Goal: Information Seeking & Learning: Learn about a topic

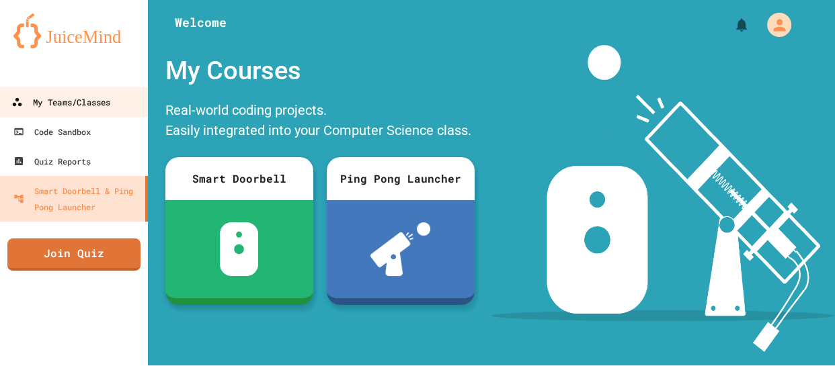
click at [22, 103] on icon at bounding box center [16, 102] width 11 height 11
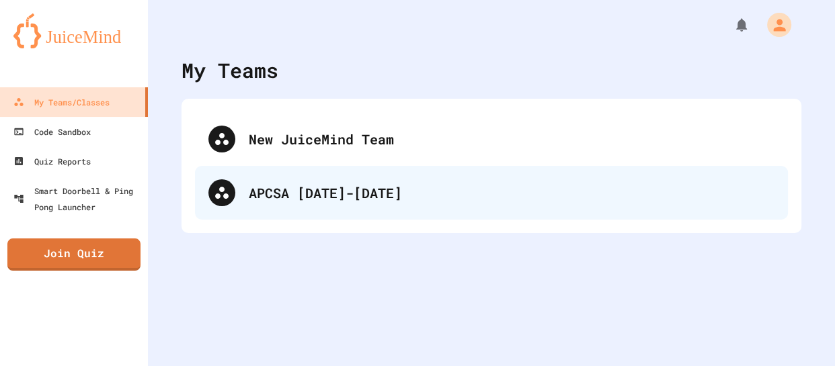
click at [339, 199] on div "APCSA [DATE]-[DATE]" at bounding box center [512, 193] width 526 height 20
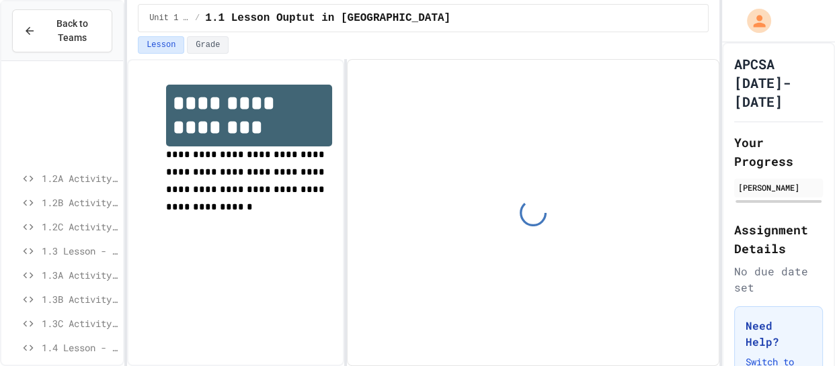
scroll to position [128, 0]
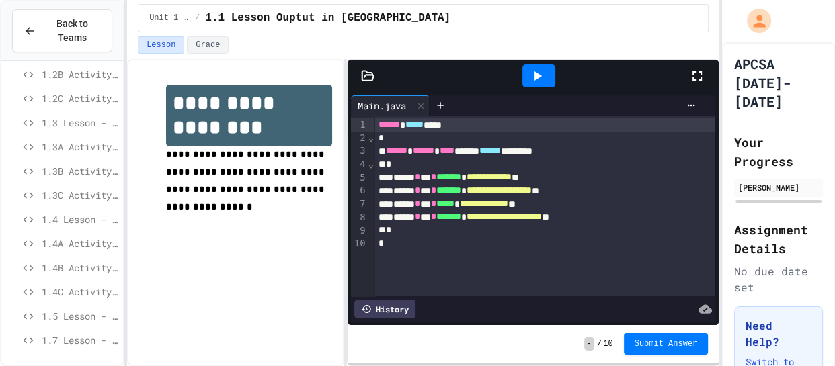
click at [55, 337] on span "1.7 Lesson - API, Packages, and Classes" at bounding box center [80, 340] width 76 height 14
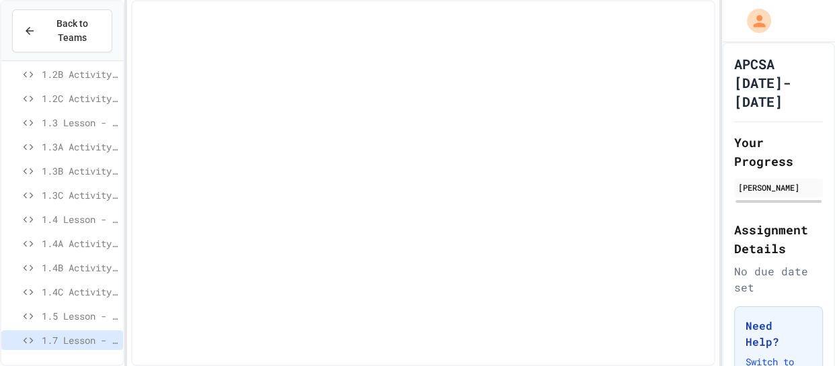
scroll to position [118, 0]
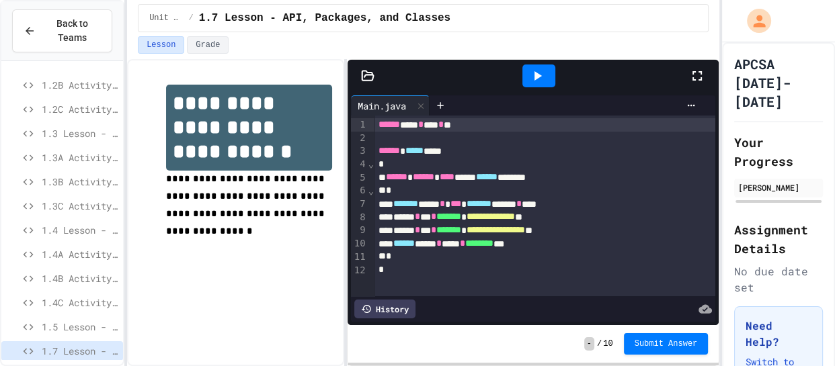
click at [58, 329] on span "1.5 Lesson - Modular Division" at bounding box center [80, 327] width 76 height 14
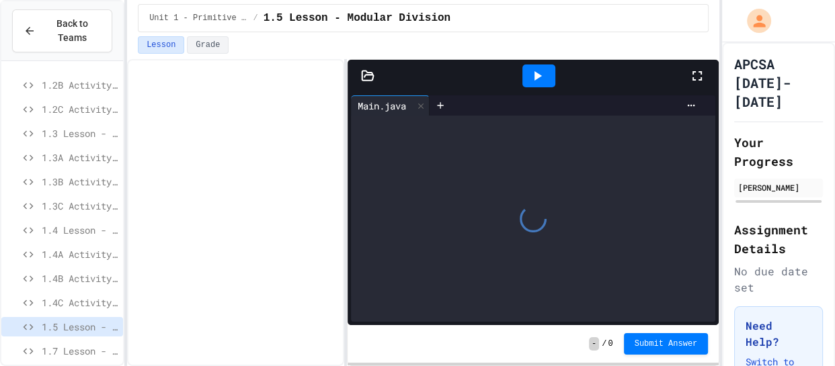
click at [61, 345] on span "1.7 Lesson - API, Packages, and Classes" at bounding box center [80, 351] width 76 height 14
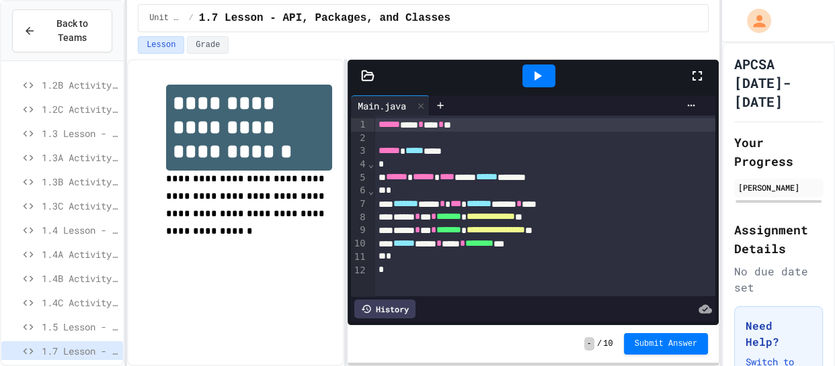
click at [70, 327] on span "1.5 Lesson - Modular Division" at bounding box center [80, 327] width 76 height 14
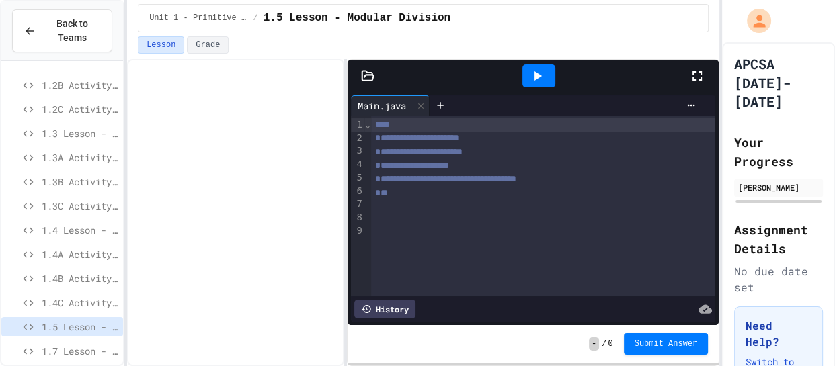
click at [375, 255] on div "**********" at bounding box center [543, 206] width 344 height 181
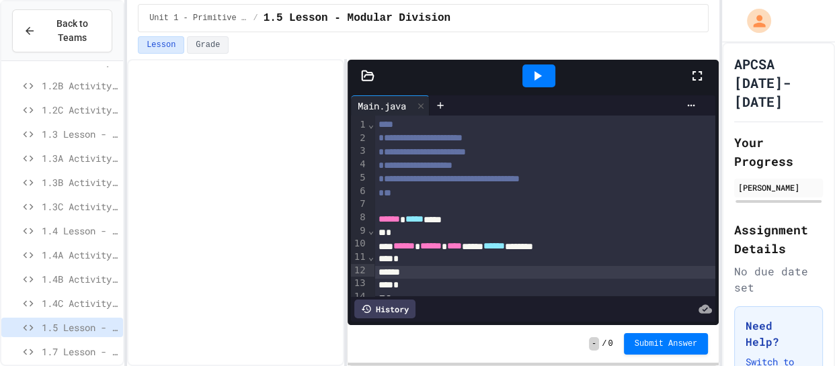
scroll to position [9, 0]
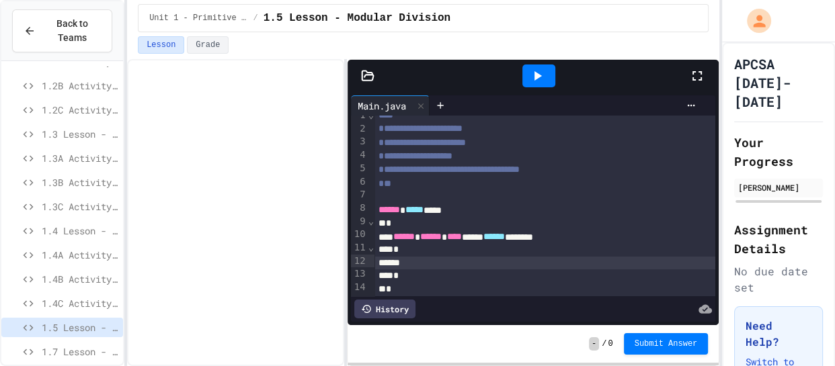
click at [386, 218] on div "*" at bounding box center [544, 223] width 341 height 13
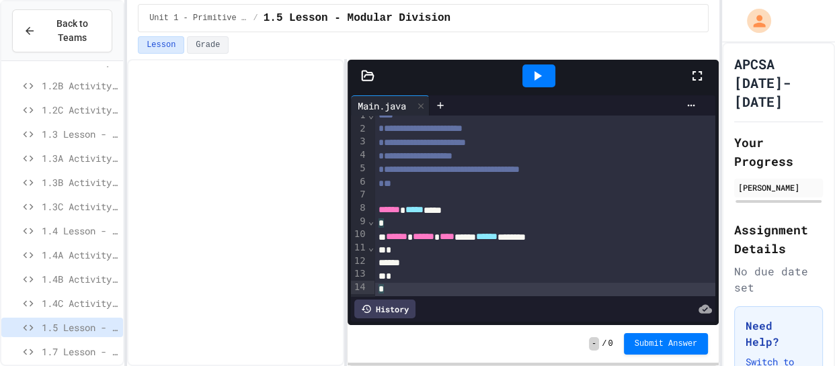
click at [460, 263] on div at bounding box center [544, 263] width 341 height 13
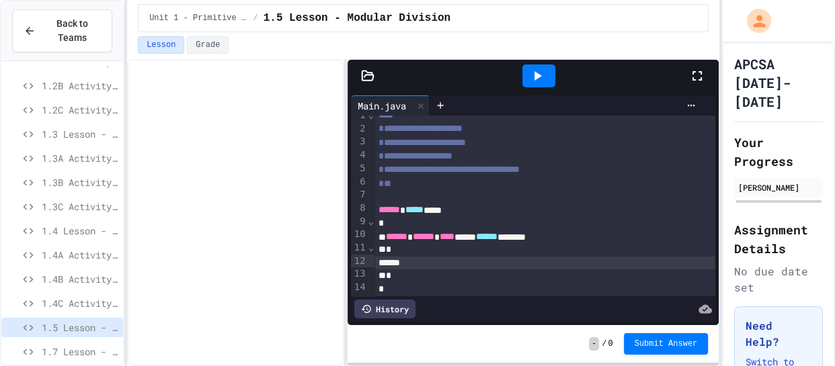
click at [464, 260] on div at bounding box center [544, 263] width 341 height 13
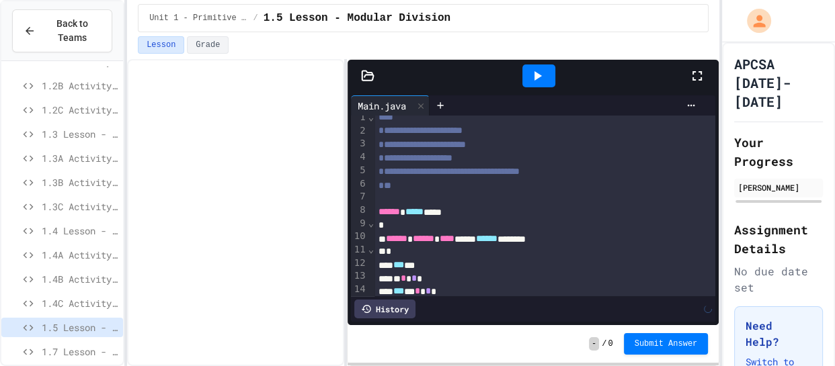
scroll to position [21, 0]
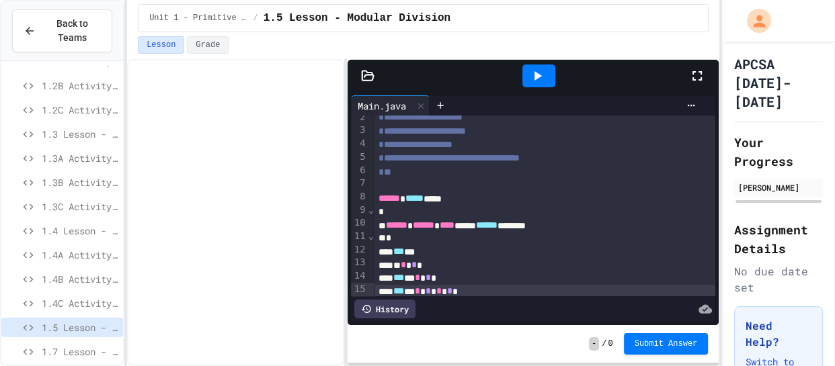
click at [538, 69] on icon at bounding box center [537, 76] width 16 height 16
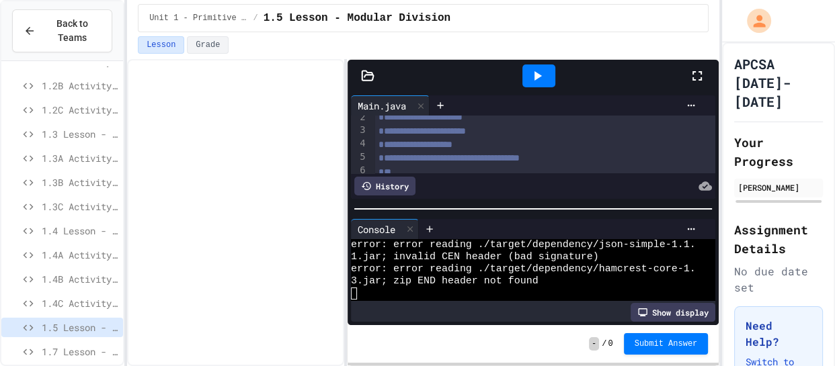
scroll to position [24, 0]
click at [509, 253] on span "1.jar; invalid CEN header (bad signature)" at bounding box center [475, 257] width 248 height 12
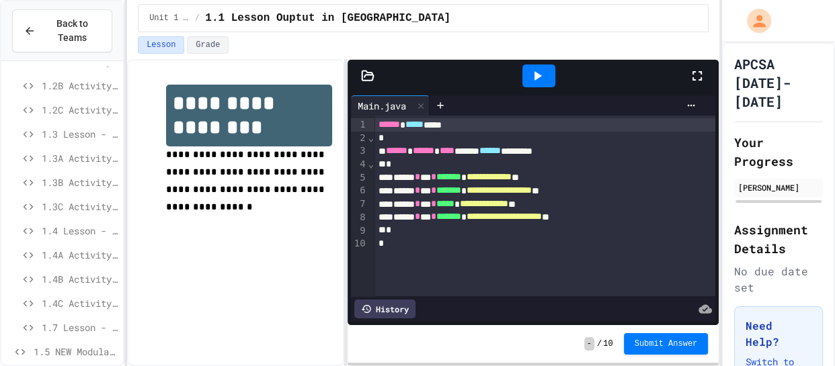
scroll to position [128, 0]
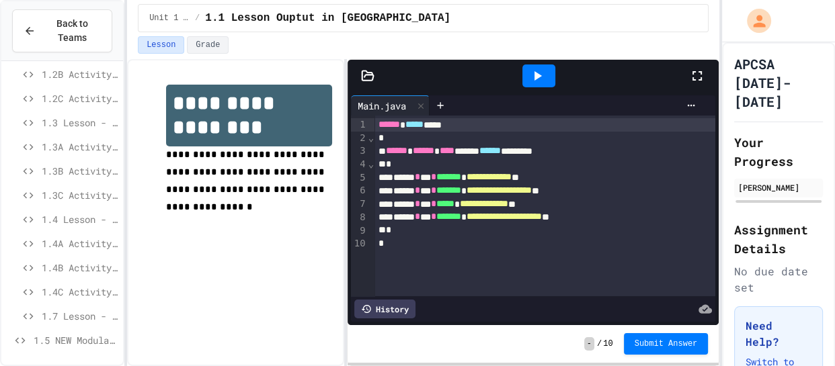
click at [46, 335] on span "1.5 NEW Modular Division" at bounding box center [76, 340] width 84 height 14
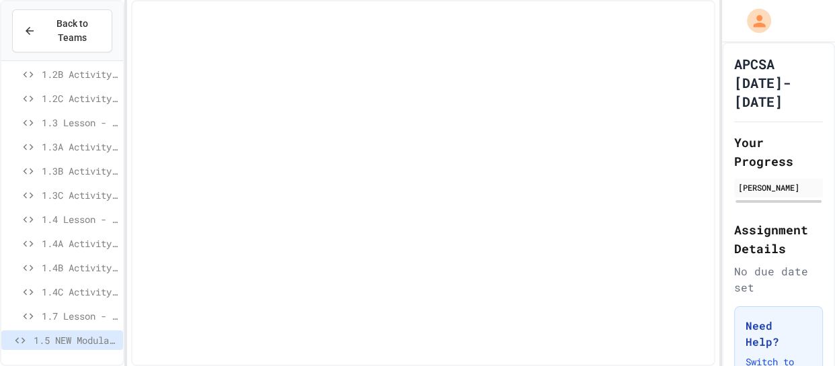
scroll to position [118, 0]
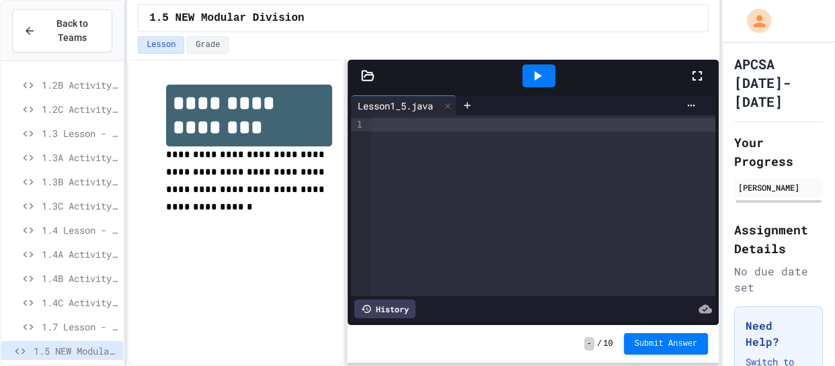
click at [548, 198] on div at bounding box center [543, 206] width 344 height 181
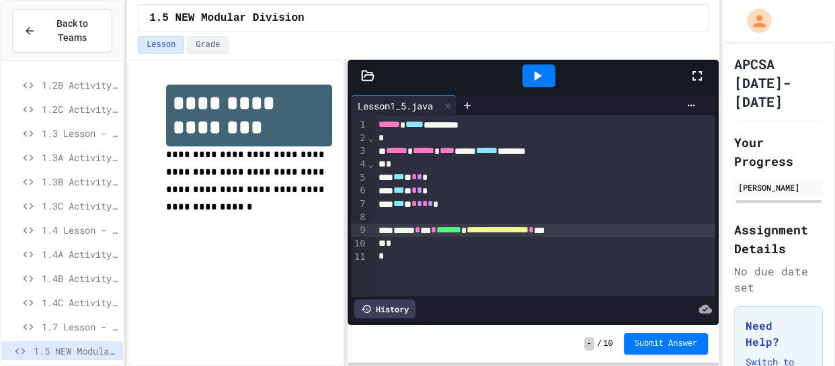
click at [534, 63] on div at bounding box center [538, 76] width 46 height 36
click at [535, 68] on icon at bounding box center [537, 76] width 16 height 16
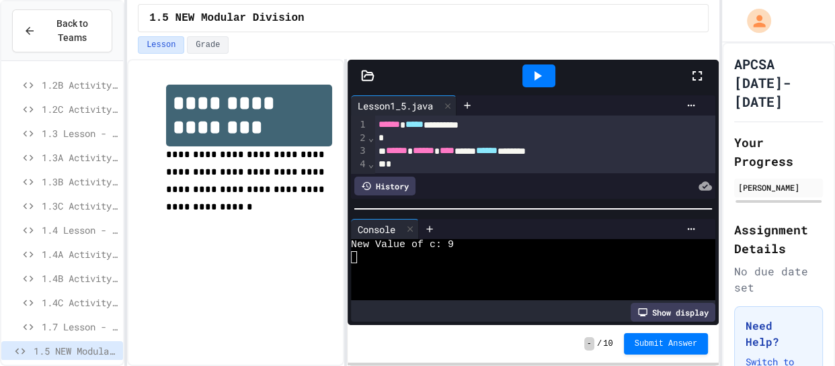
click at [376, 126] on div "****** ***** *********" at bounding box center [544, 124] width 341 height 13
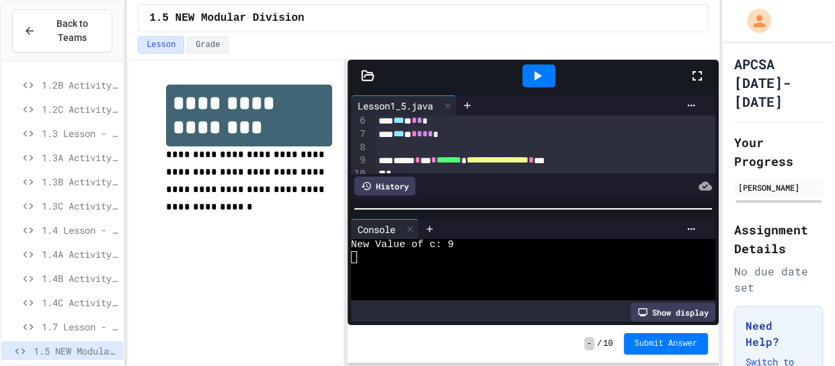
scroll to position [65, 0]
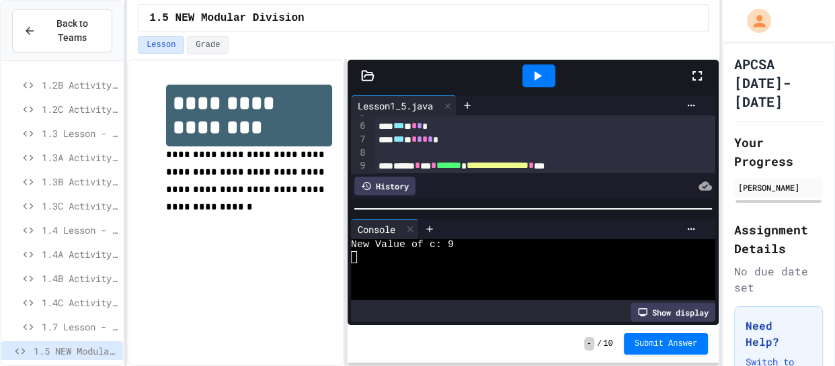
click at [433, 136] on span "*" at bounding box center [429, 138] width 5 height 9
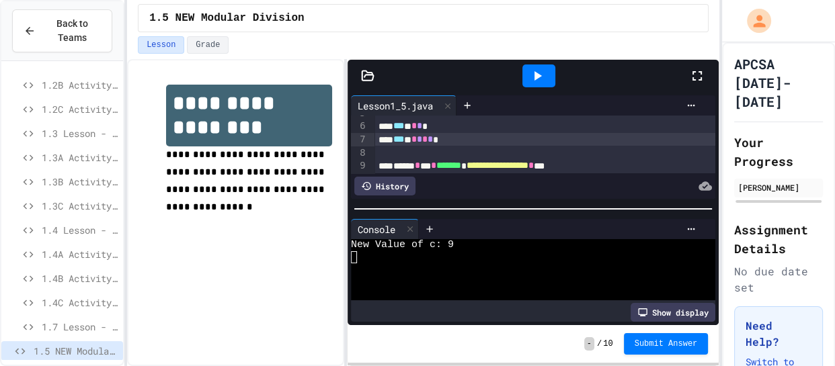
click at [536, 70] on icon at bounding box center [537, 76] width 16 height 16
click at [417, 137] on div "*** * * * * * *" at bounding box center [544, 139] width 341 height 13
click at [547, 73] on div at bounding box center [538, 76] width 33 height 23
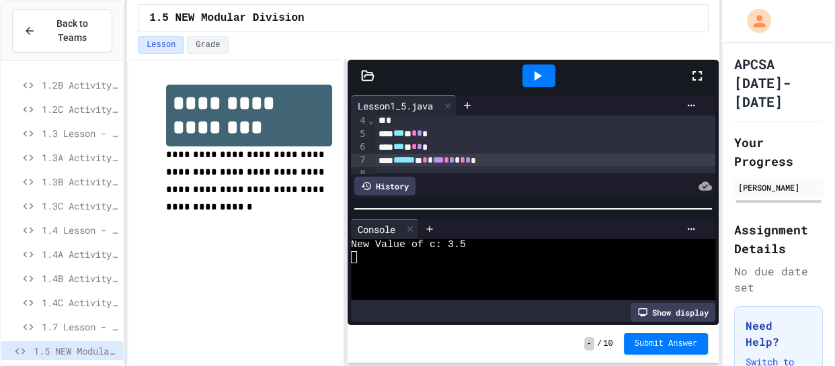
scroll to position [38, 0]
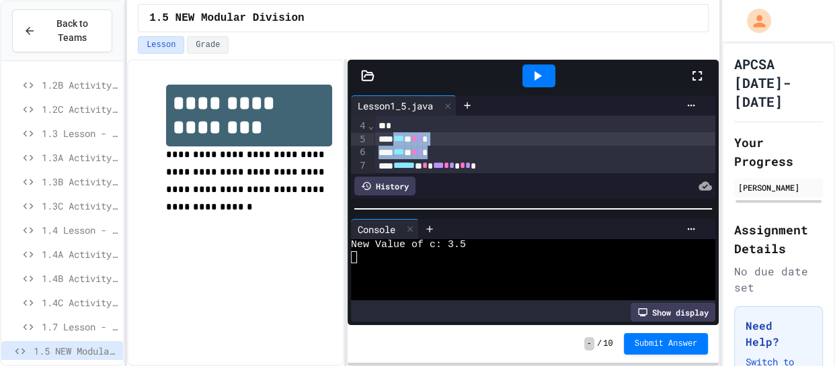
drag, startPoint x: 472, startPoint y: 149, endPoint x: 400, endPoint y: 136, distance: 73.0
click at [400, 136] on div "**********" at bounding box center [544, 152] width 341 height 151
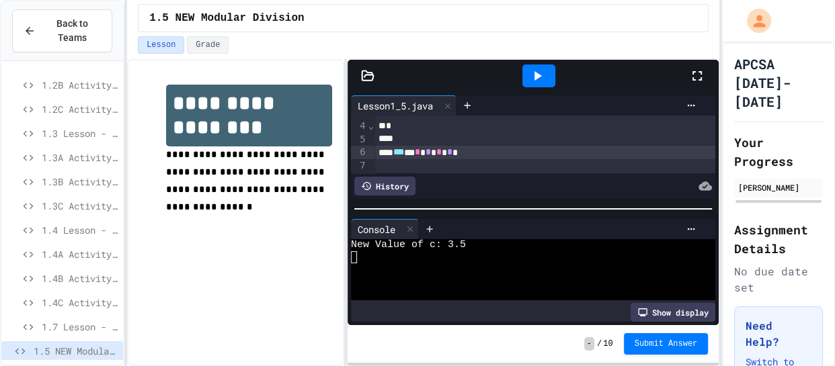
click at [449, 154] on div "*** * * * * * *" at bounding box center [544, 152] width 341 height 13
click at [546, 69] on div at bounding box center [538, 76] width 33 height 23
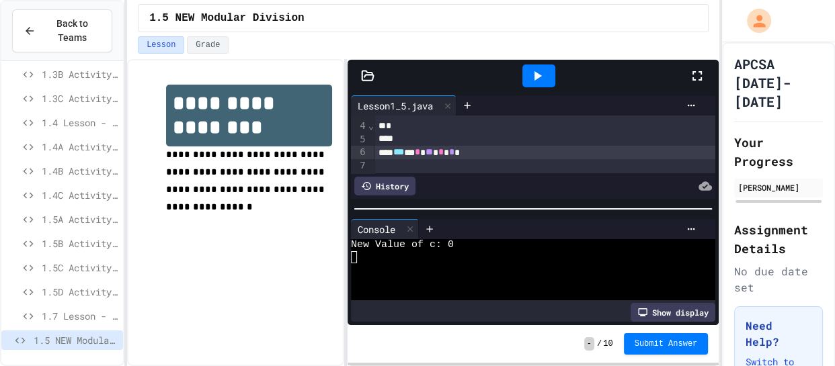
click at [93, 219] on span "1.5A Activity A" at bounding box center [80, 219] width 76 height 14
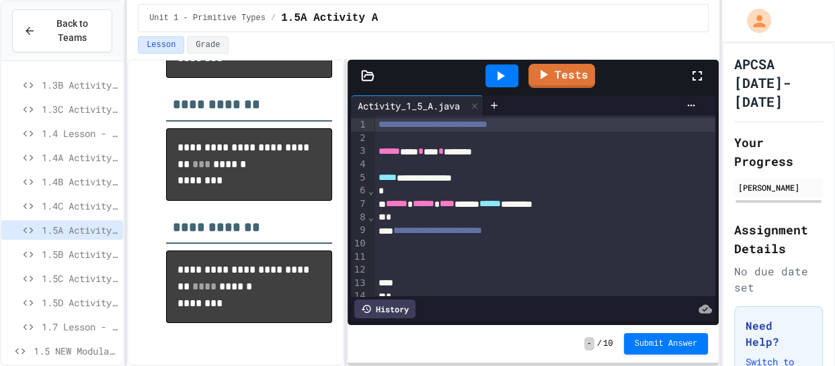
scroll to position [22, 0]
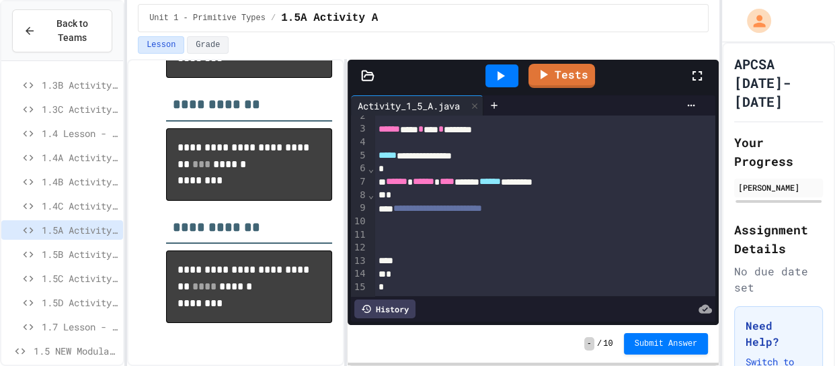
click at [472, 205] on span "**********" at bounding box center [437, 208] width 89 height 9
click at [455, 242] on div at bounding box center [544, 247] width 341 height 13
click at [473, 226] on div at bounding box center [544, 221] width 341 height 13
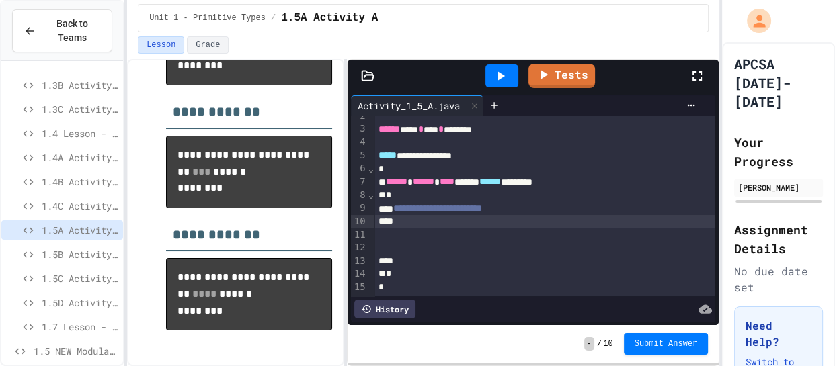
scroll to position [0, 0]
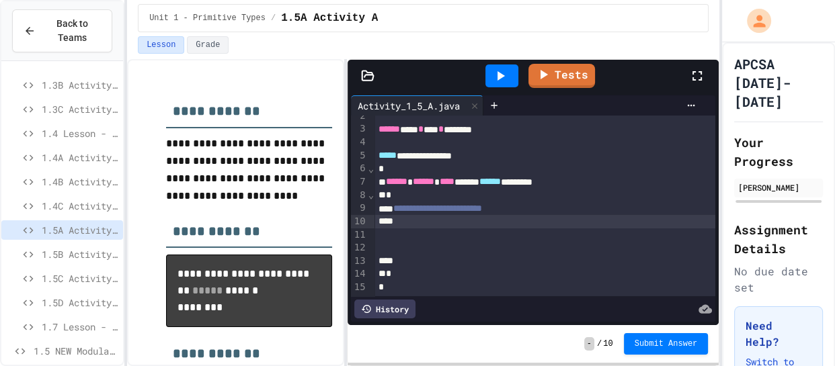
click at [89, 207] on span "1.4C Activity C" at bounding box center [80, 206] width 76 height 14
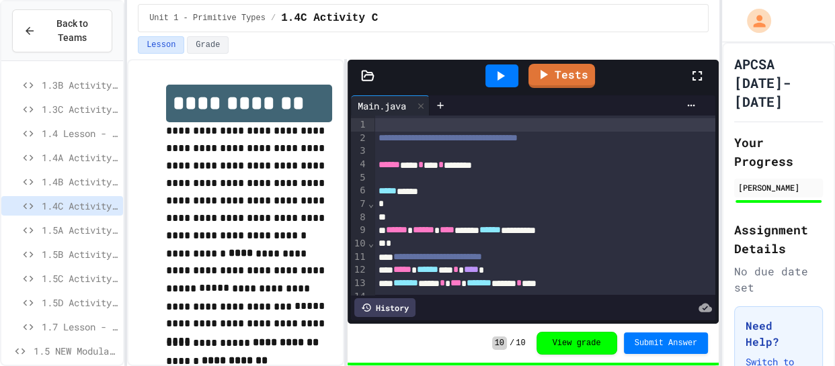
click at [89, 228] on span "1.5A Activity A" at bounding box center [80, 230] width 76 height 14
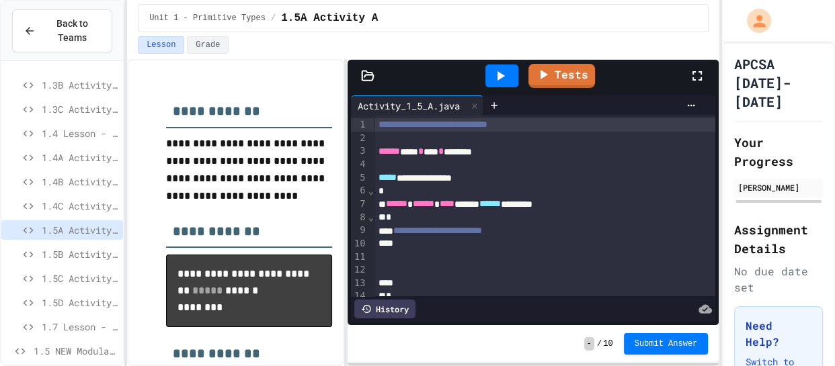
click at [458, 251] on div at bounding box center [544, 257] width 341 height 13
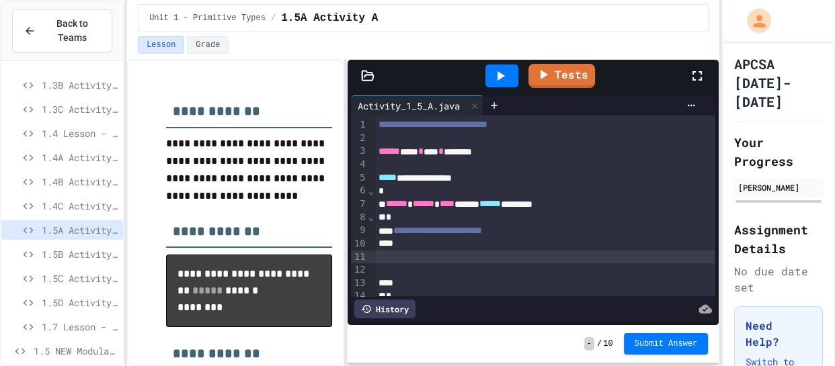
click at [482, 232] on span "**********" at bounding box center [437, 230] width 89 height 9
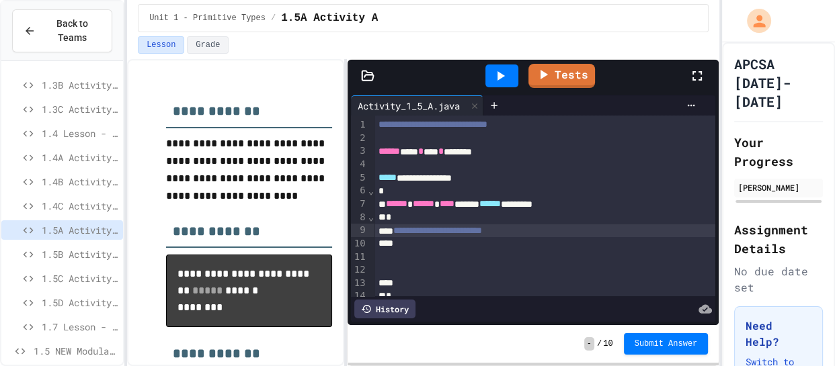
click at [482, 235] on span "**********" at bounding box center [437, 230] width 89 height 9
click at [504, 239] on div at bounding box center [544, 243] width 341 height 13
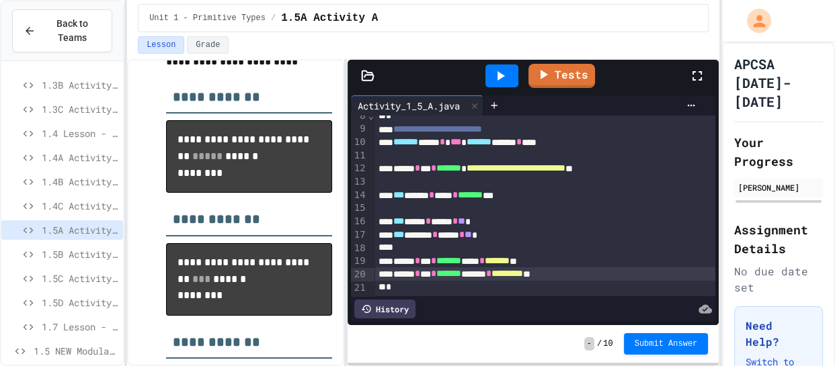
scroll to position [343, 0]
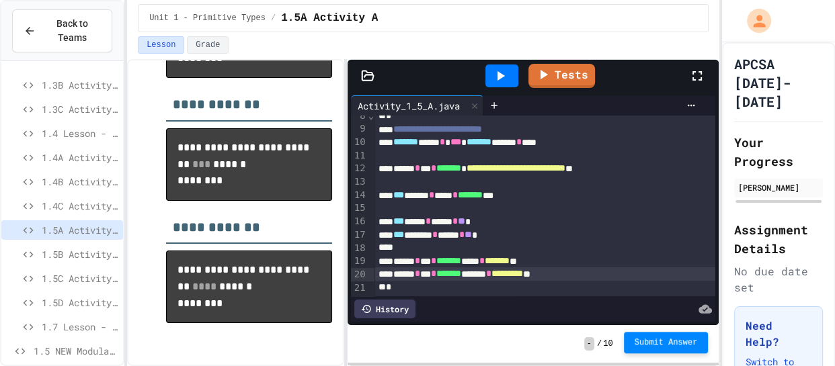
click at [659, 339] on span "Submit Answer" at bounding box center [665, 342] width 63 height 11
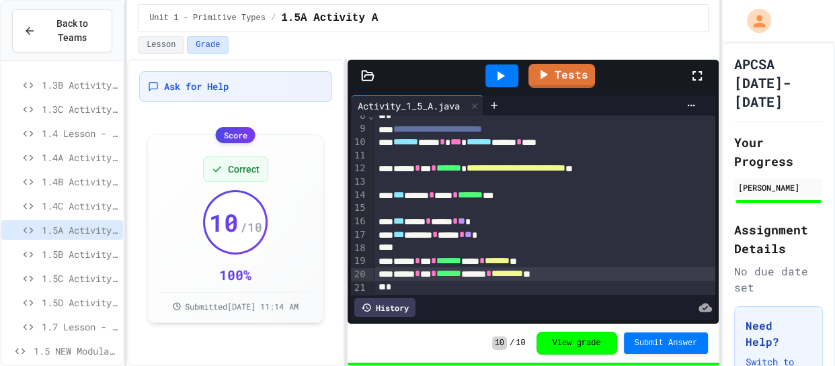
click at [85, 259] on span "1.5B Activity B" at bounding box center [80, 254] width 76 height 14
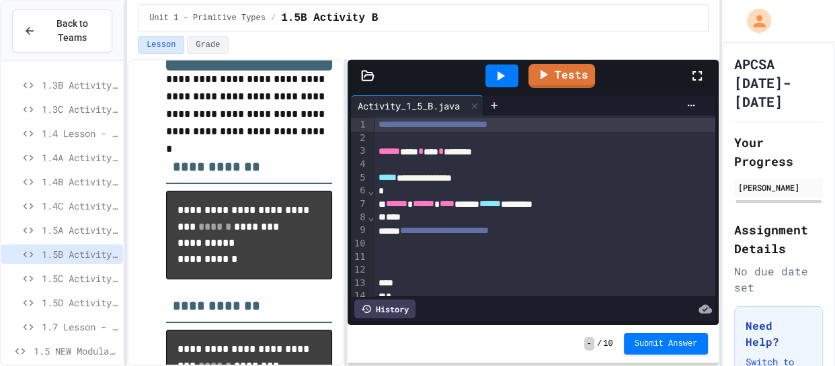
scroll to position [55, 0]
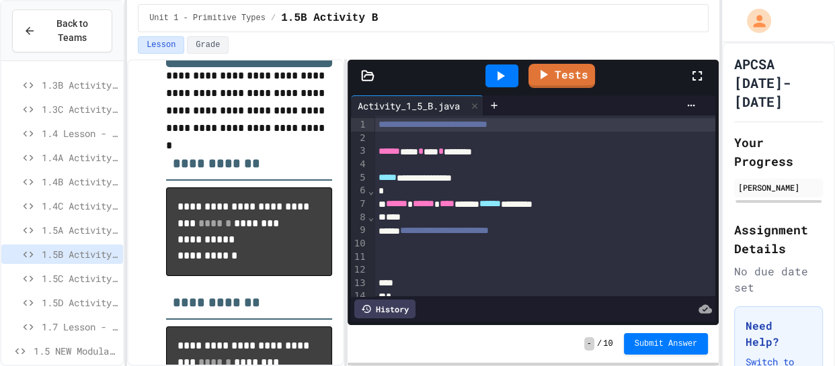
click at [477, 257] on div at bounding box center [544, 257] width 341 height 13
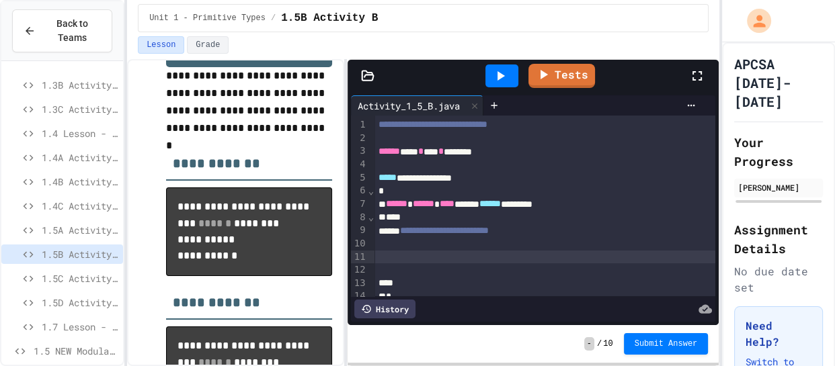
click at [493, 246] on div at bounding box center [544, 243] width 341 height 13
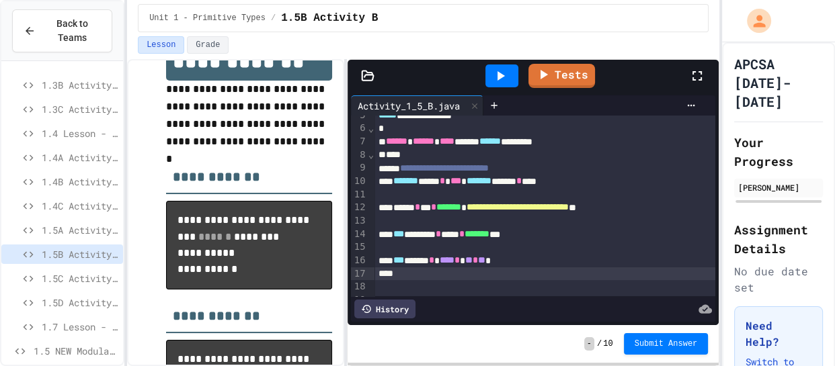
scroll to position [73, 0]
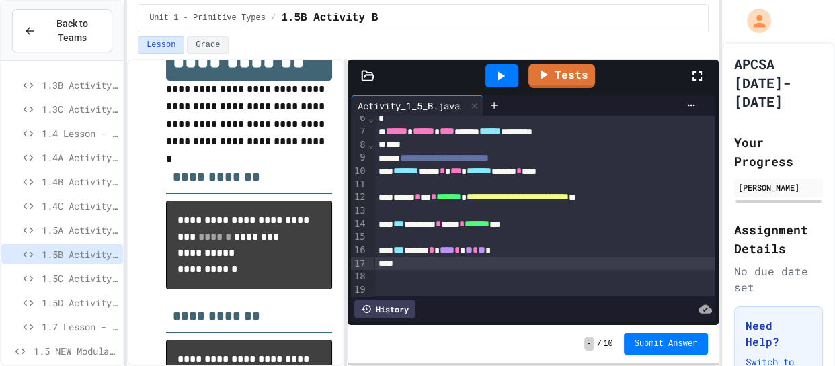
click at [575, 241] on div at bounding box center [544, 237] width 341 height 13
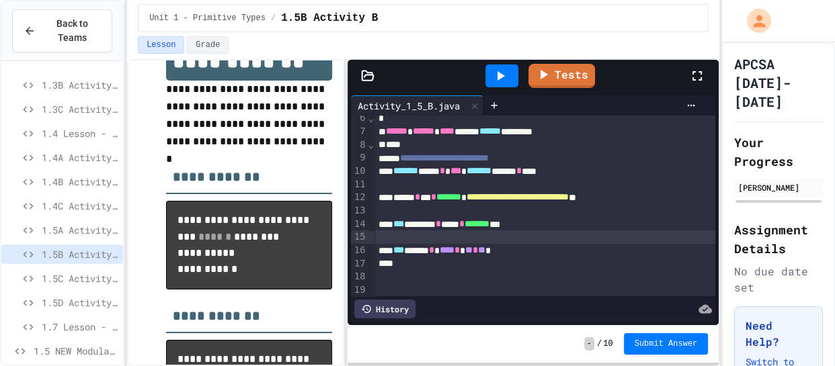
click at [574, 248] on div "*** ***** * **** * * ** * ** *" at bounding box center [544, 250] width 341 height 13
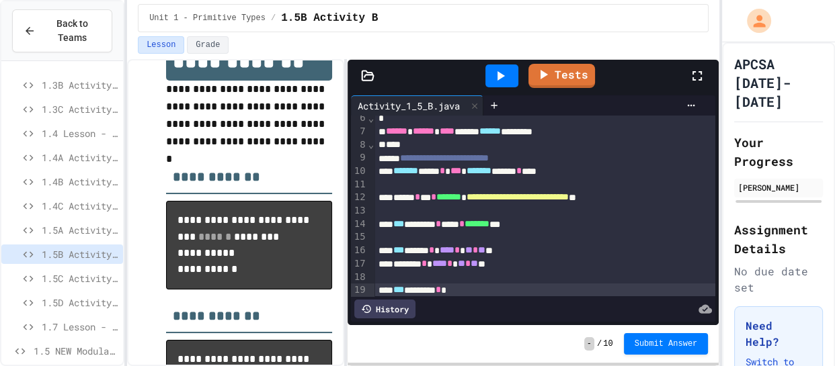
click at [460, 253] on span "*" at bounding box center [456, 249] width 5 height 9
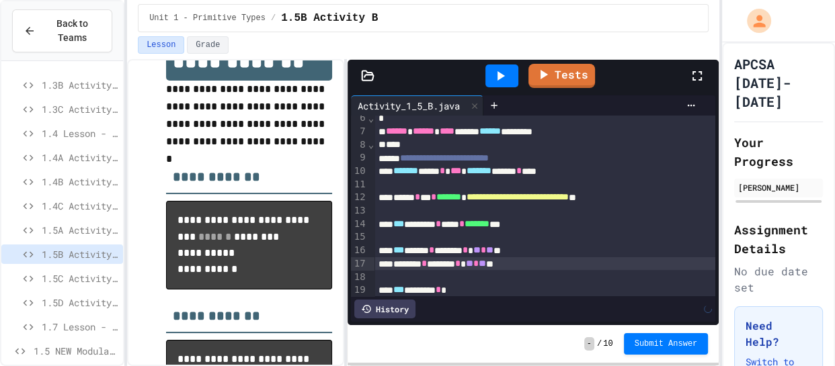
click at [495, 294] on div "*** ******* *" at bounding box center [544, 290] width 341 height 13
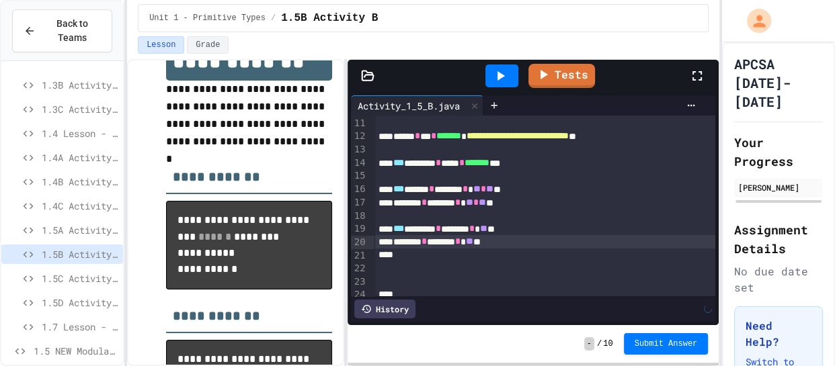
scroll to position [138, 0]
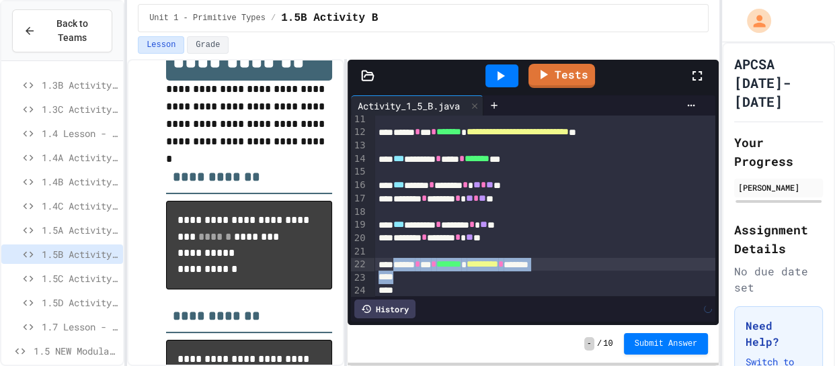
copy div "** * *** * ******* * ********* * *******"
click at [439, 258] on div "****** * *** * ******* * ********* * *******" at bounding box center [544, 264] width 341 height 13
drag, startPoint x: 422, startPoint y: 278, endPoint x: 401, endPoint y: 266, distance: 23.8
click at [401, 266] on div "**********" at bounding box center [544, 178] width 341 height 401
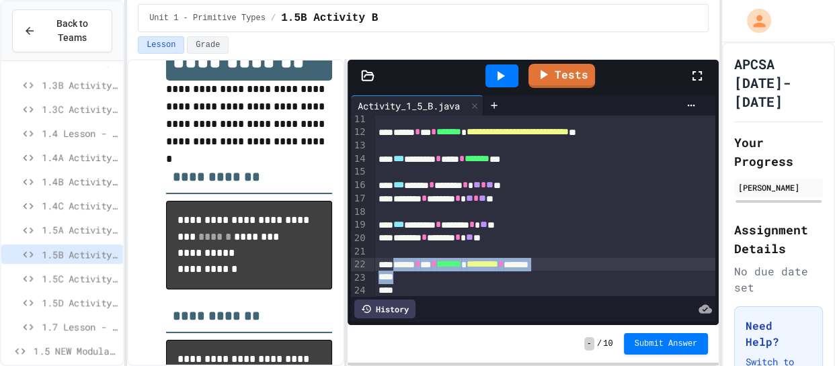
copy div "** * *** * ******* * ********* * *******"
click at [408, 272] on div at bounding box center [544, 277] width 341 height 13
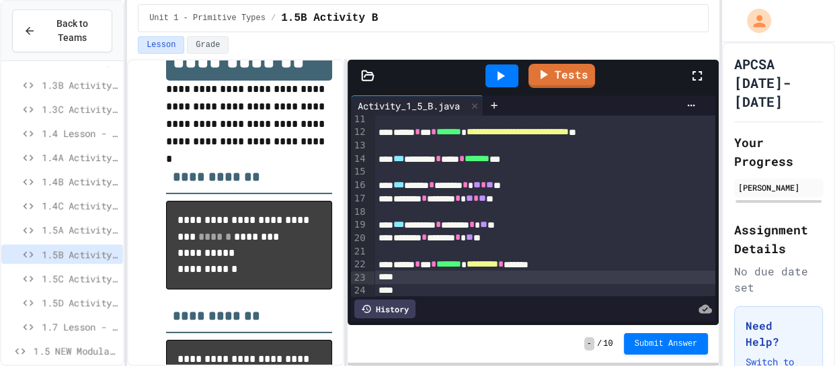
click at [438, 258] on div "****** * *** * ******* * ********* * *******" at bounding box center [544, 264] width 341 height 13
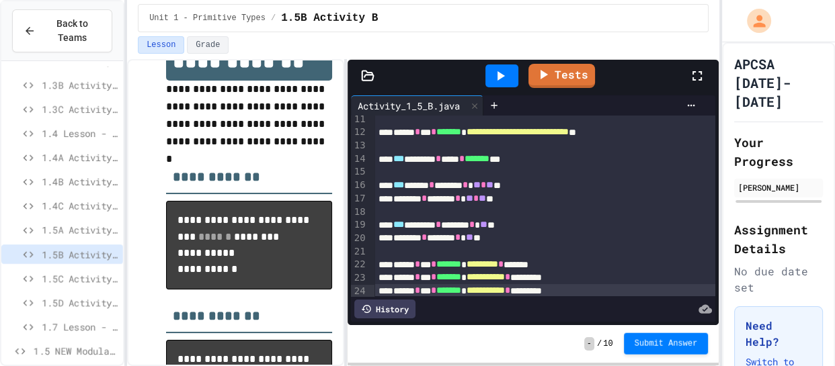
click at [653, 350] on button "Submit Answer" at bounding box center [666, 344] width 85 height 22
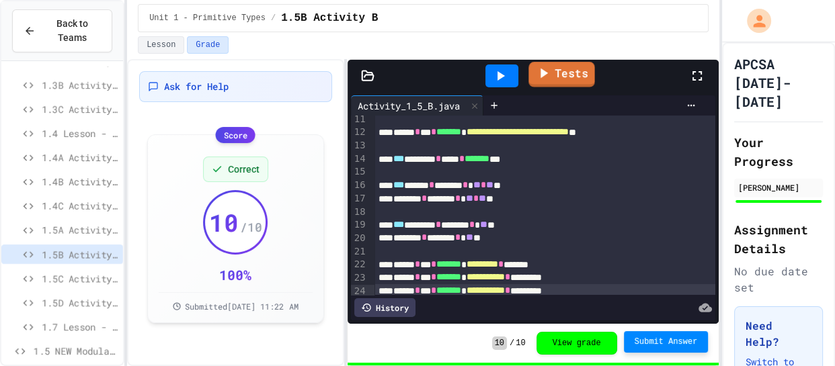
click at [544, 81] on link "Tests" at bounding box center [561, 75] width 66 height 26
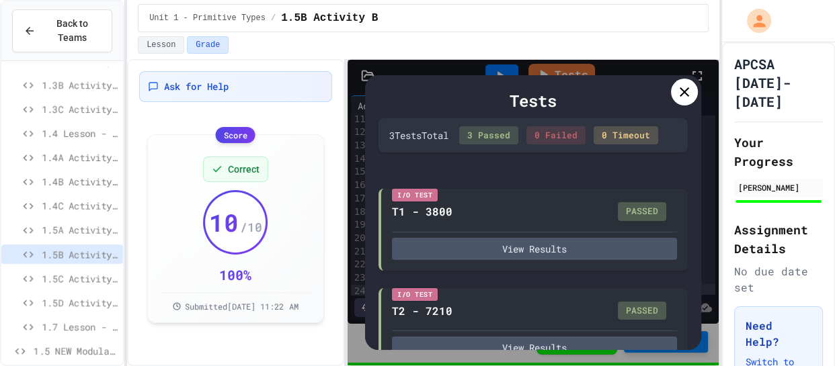
scroll to position [128, 0]
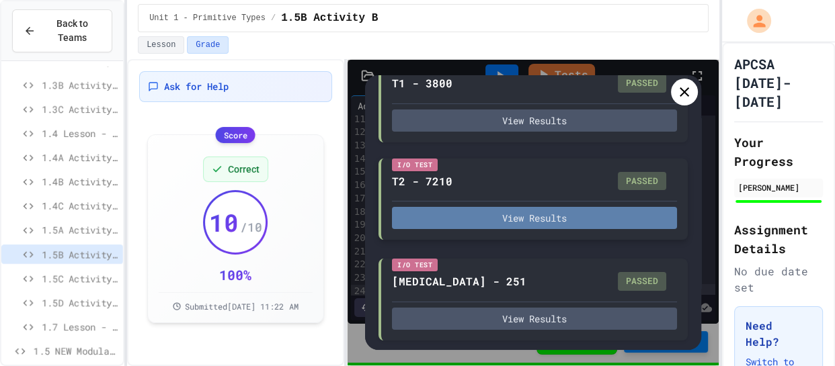
click at [538, 212] on button "View Results" at bounding box center [534, 218] width 285 height 22
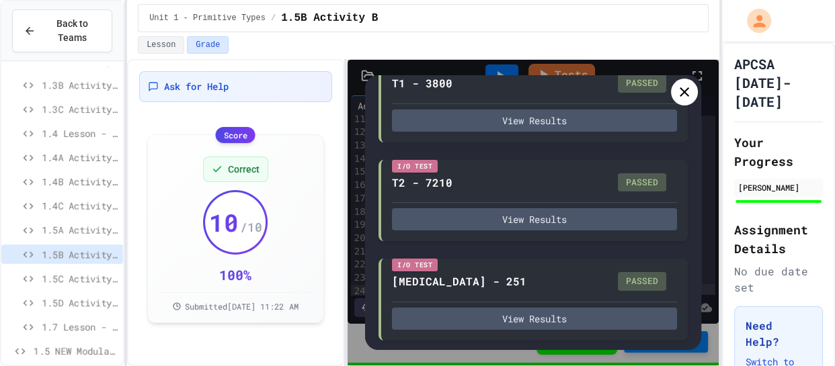
click at [687, 84] on icon at bounding box center [684, 92] width 16 height 16
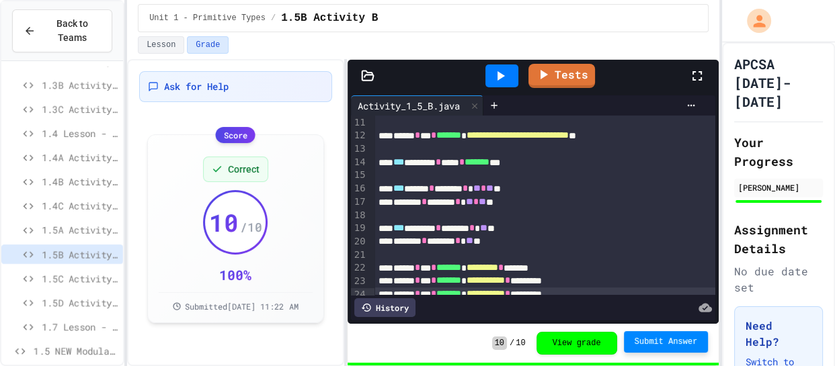
scroll to position [134, 0]
click at [85, 284] on span "1.5C Activity C" at bounding box center [80, 279] width 76 height 14
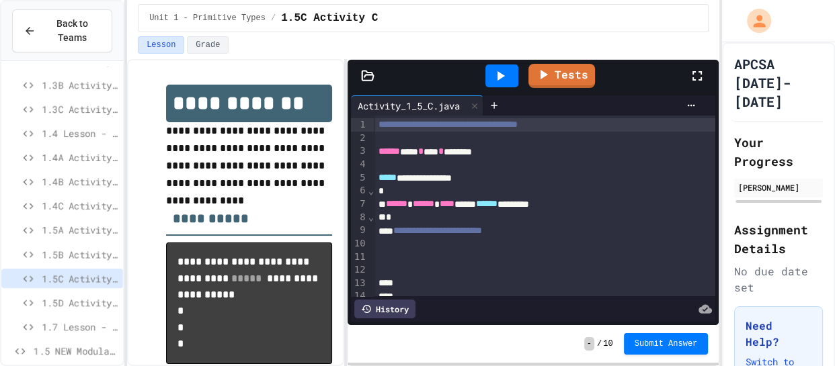
click at [85, 284] on span "1.5C Activity C" at bounding box center [80, 279] width 76 height 14
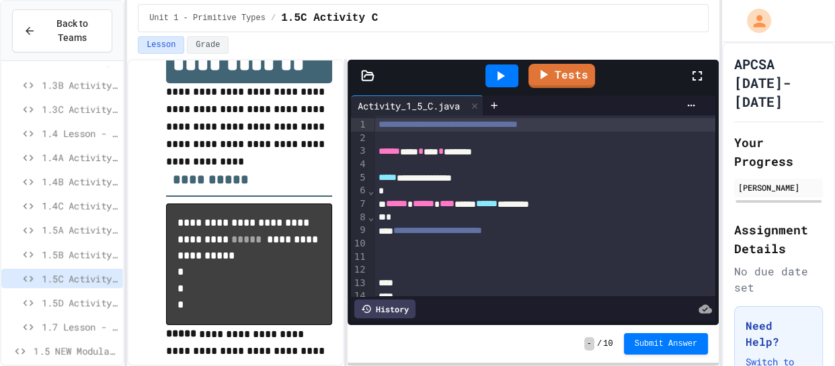
scroll to position [45, 0]
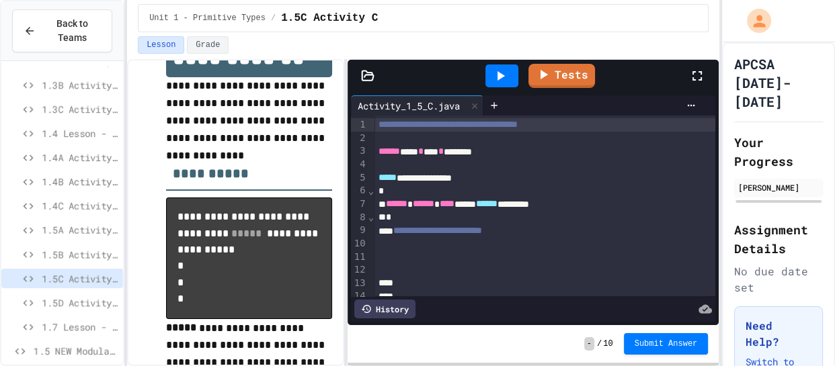
click at [481, 261] on div at bounding box center [544, 257] width 341 height 13
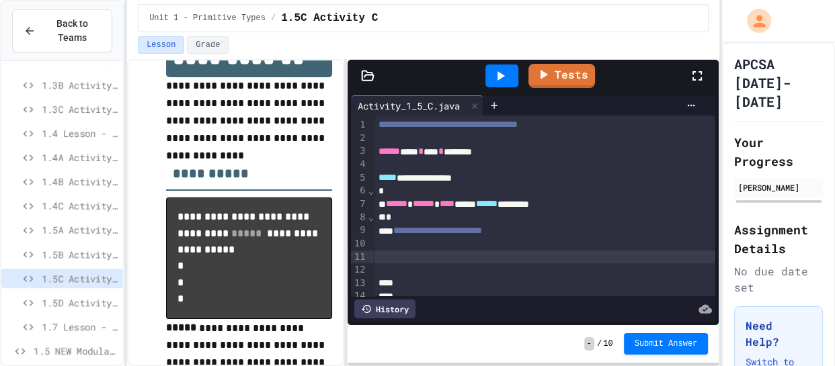
click at [498, 249] on div at bounding box center [544, 243] width 341 height 13
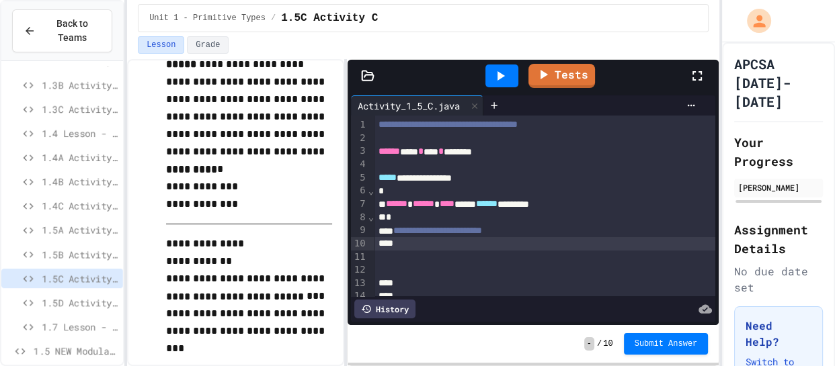
scroll to position [339, 0]
click at [262, 229] on div at bounding box center [249, 224] width 166 height 22
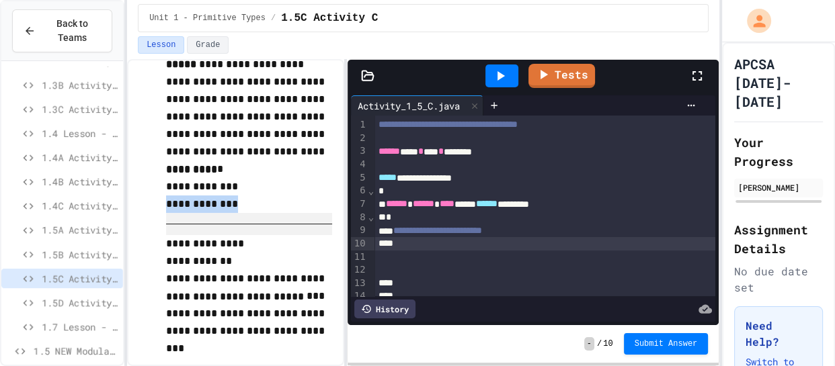
scroll to position [308, 0]
click at [275, 253] on p "**********" at bounding box center [249, 244] width 166 height 17
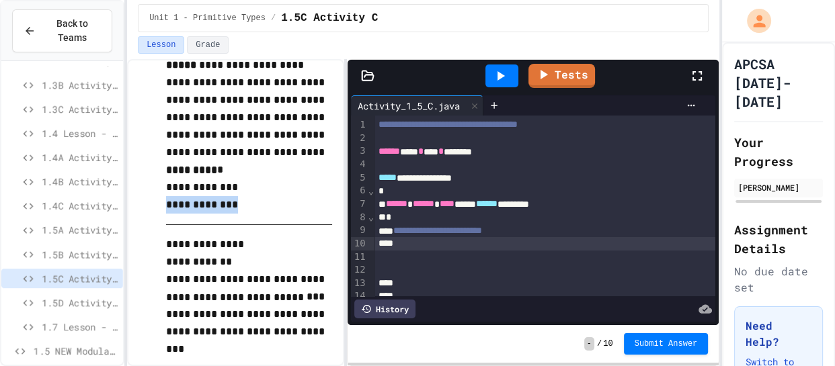
click at [272, 236] on div at bounding box center [249, 225] width 166 height 22
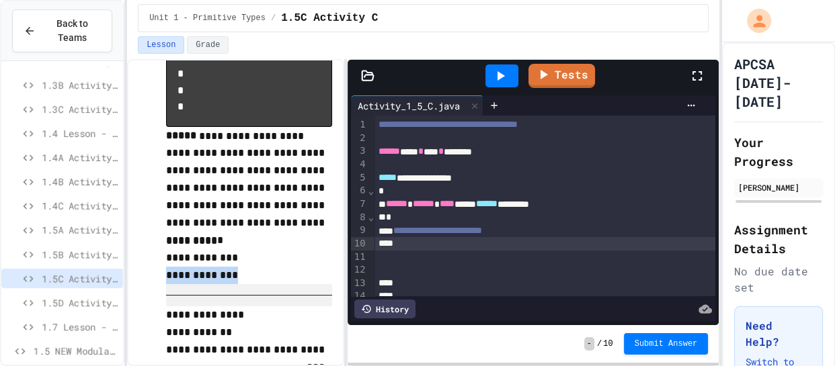
click at [288, 223] on p "**********" at bounding box center [249, 180] width 166 height 106
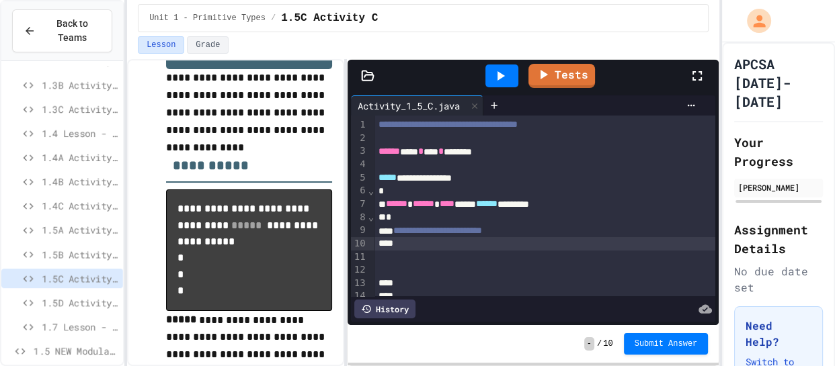
scroll to position [46, 0]
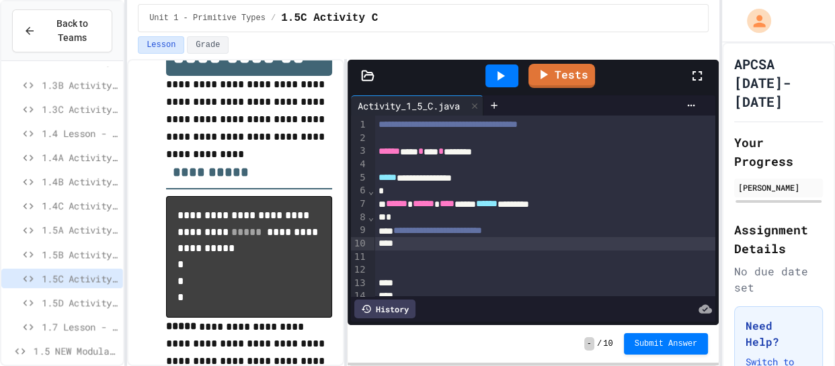
click at [417, 255] on div at bounding box center [544, 257] width 341 height 13
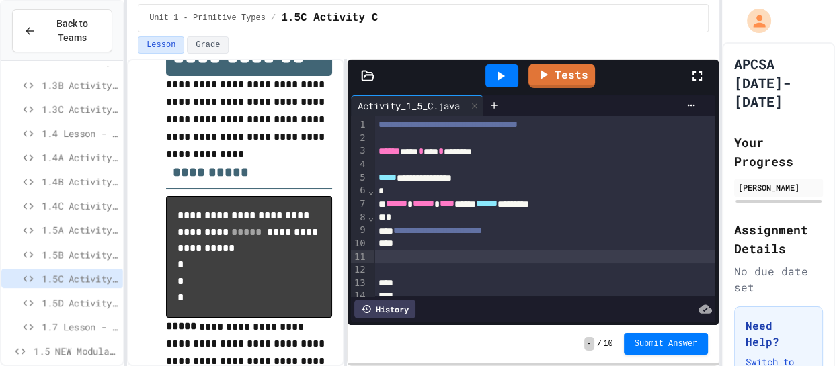
click at [440, 244] on div at bounding box center [544, 243] width 341 height 13
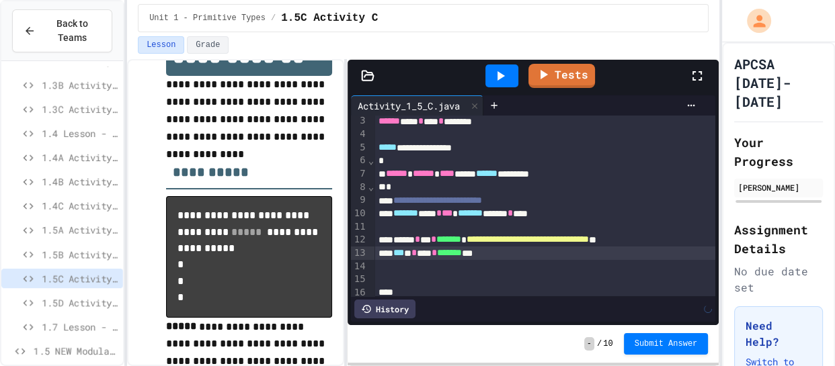
scroll to position [88, 0]
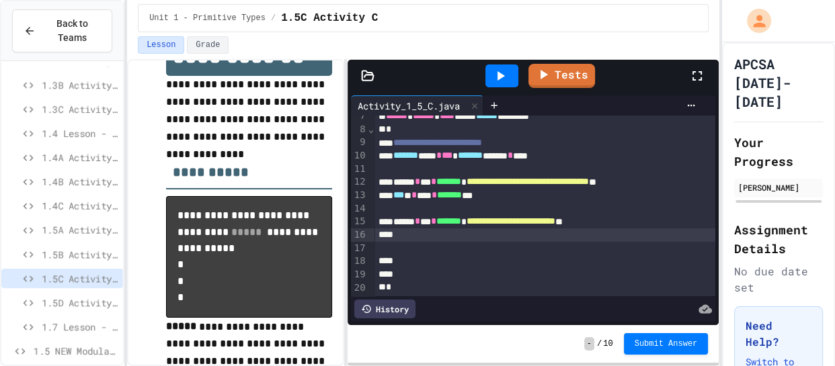
click at [555, 222] on span "**********" at bounding box center [510, 220] width 89 height 9
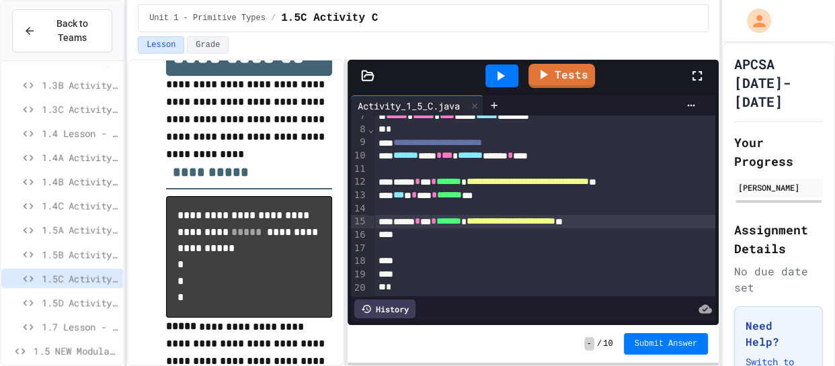
click at [594, 222] on div "**********" at bounding box center [544, 221] width 341 height 13
click at [483, 229] on div at bounding box center [544, 235] width 341 height 13
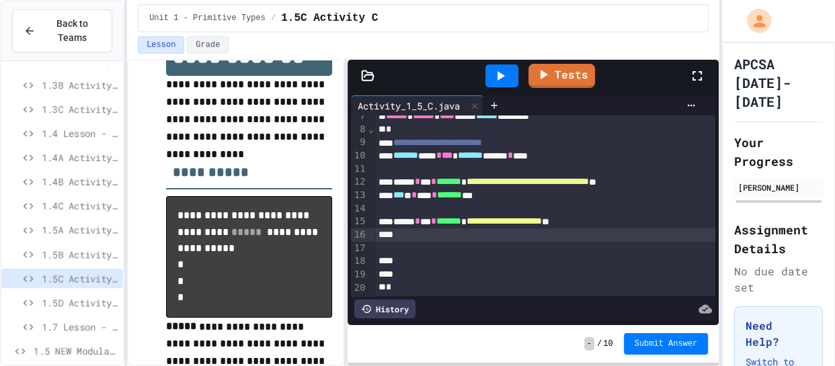
click at [485, 276] on div at bounding box center [544, 274] width 341 height 13
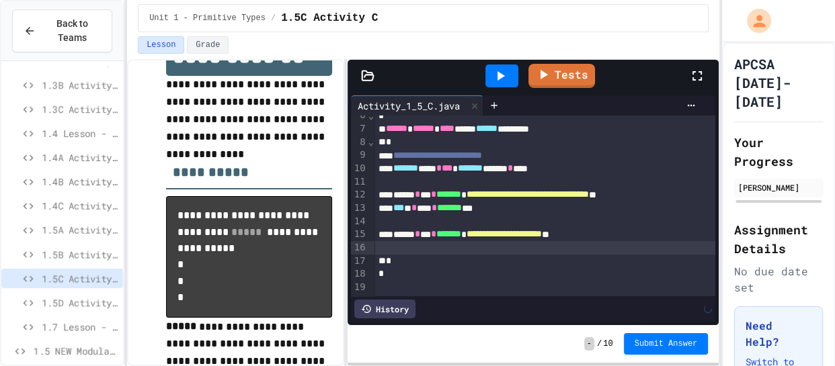
scroll to position [62, 0]
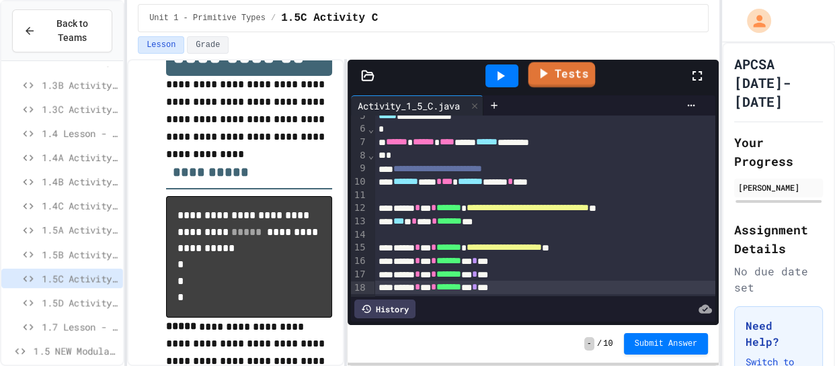
click at [555, 72] on link "Tests" at bounding box center [561, 75] width 67 height 26
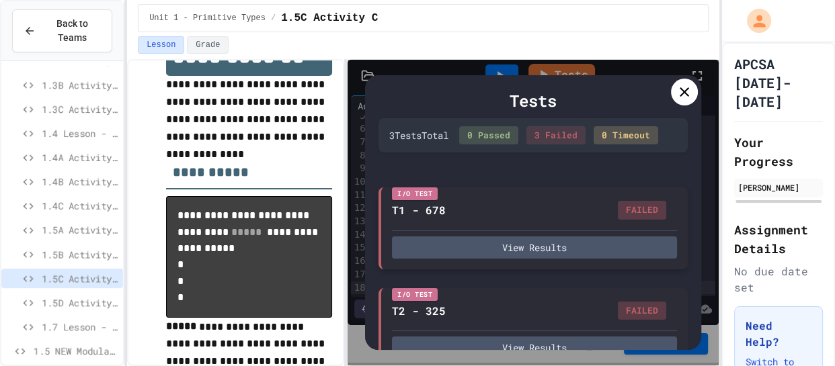
click at [530, 231] on div "View Results" at bounding box center [534, 245] width 285 height 28
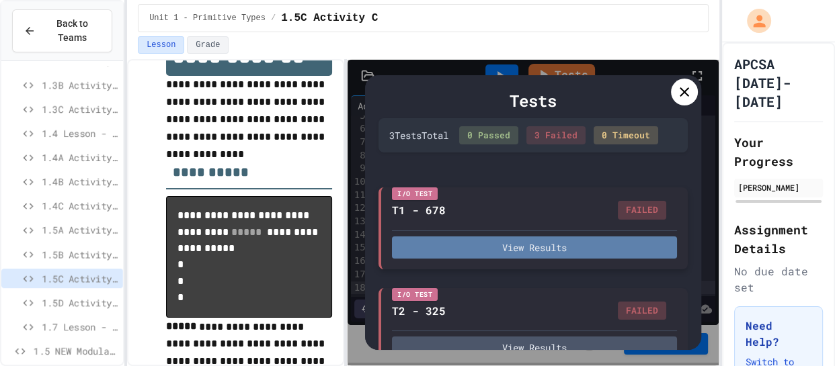
click at [532, 241] on button "View Results" at bounding box center [534, 248] width 285 height 22
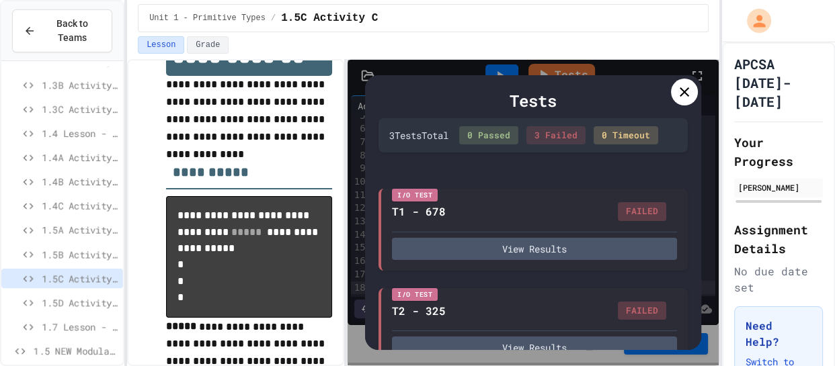
click at [683, 108] on div "Tests" at bounding box center [532, 101] width 309 height 24
click at [685, 104] on div at bounding box center [684, 92] width 27 height 27
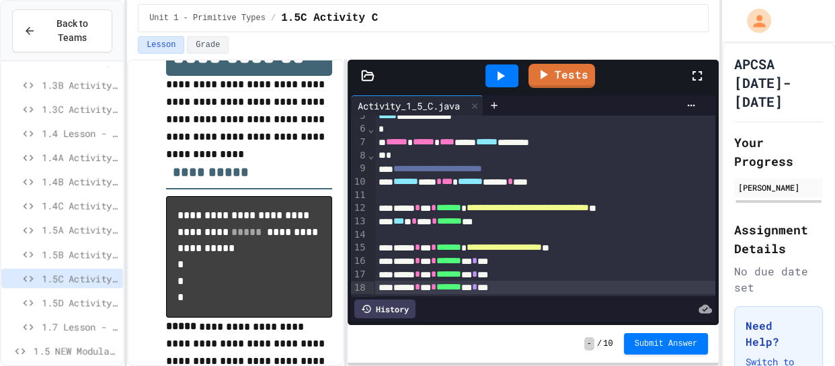
click at [527, 260] on div "****** * *** * ******* *** * ***" at bounding box center [544, 261] width 341 height 13
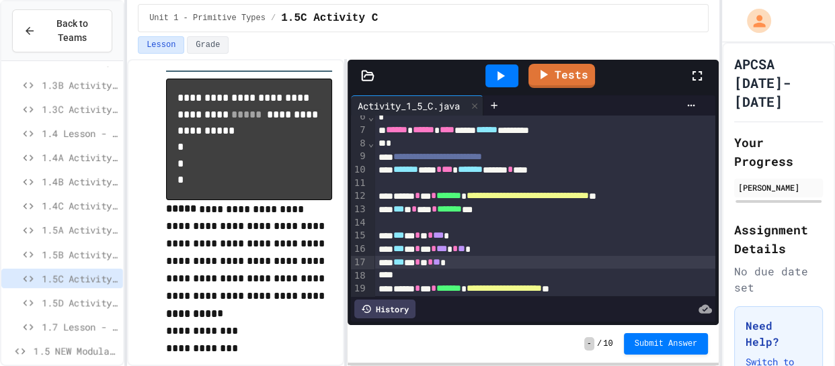
scroll to position [112, 0]
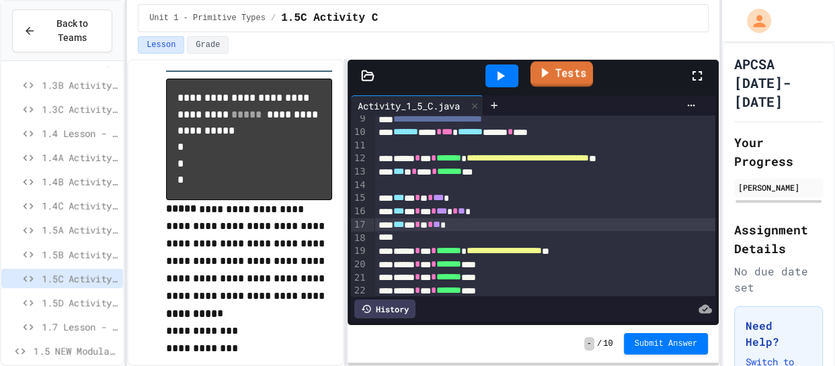
click at [541, 67] on icon at bounding box center [543, 73] width 15 height 17
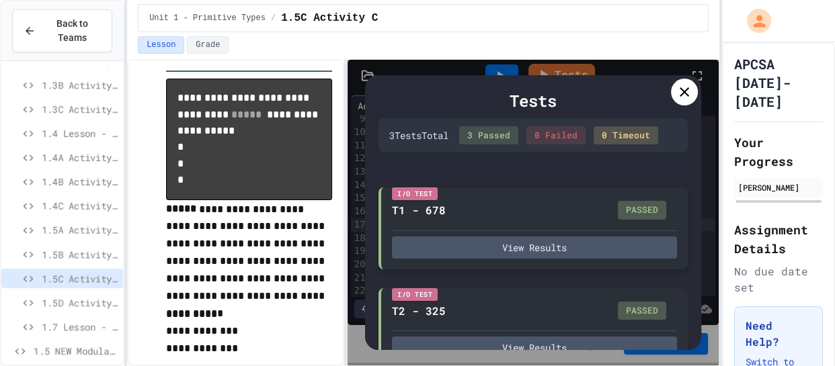
click at [601, 261] on div "I/O Test T1 - 678 PASSED View Results" at bounding box center [532, 229] width 309 height 82
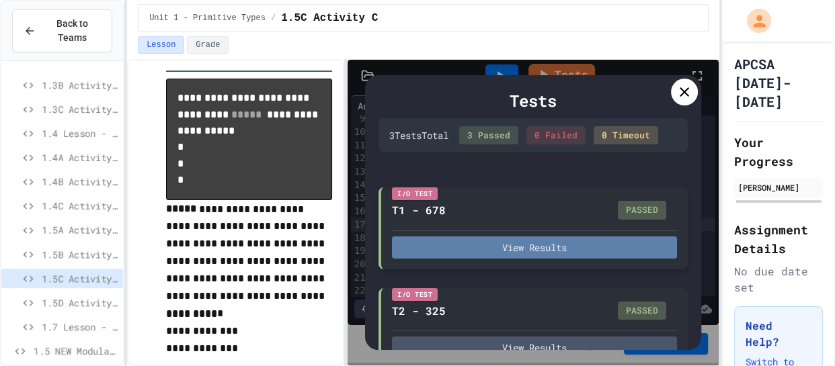
click at [622, 245] on button "View Results" at bounding box center [534, 248] width 285 height 22
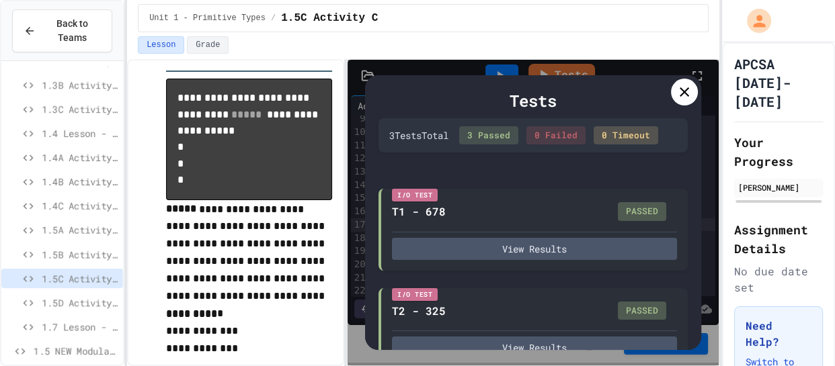
click at [681, 97] on icon at bounding box center [684, 92] width 16 height 16
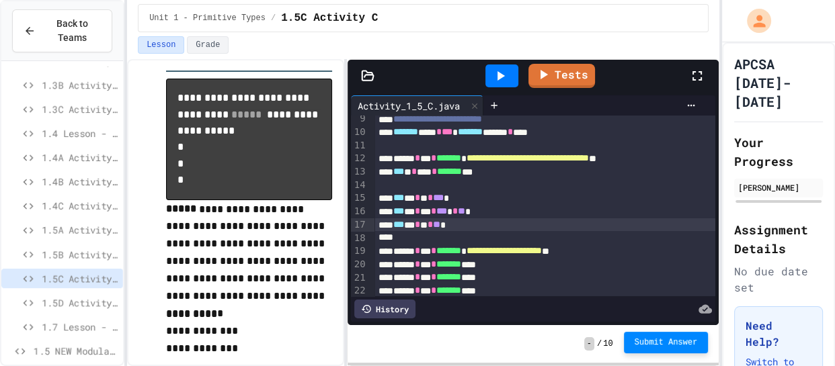
click at [635, 337] on span "Submit Answer" at bounding box center [665, 342] width 63 height 11
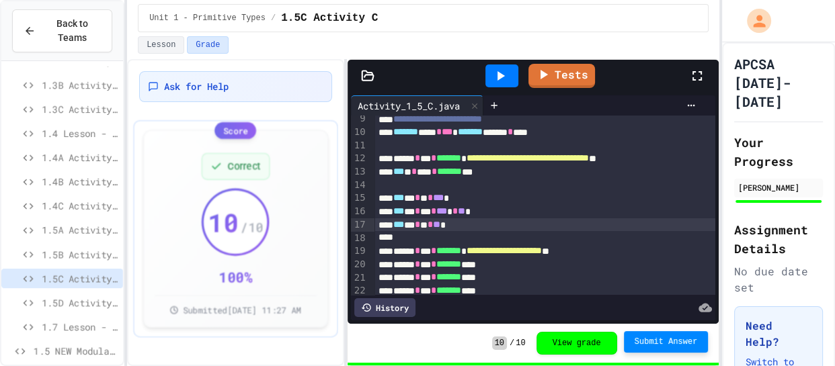
click at [103, 306] on span "1.5D Activity D" at bounding box center [80, 303] width 76 height 14
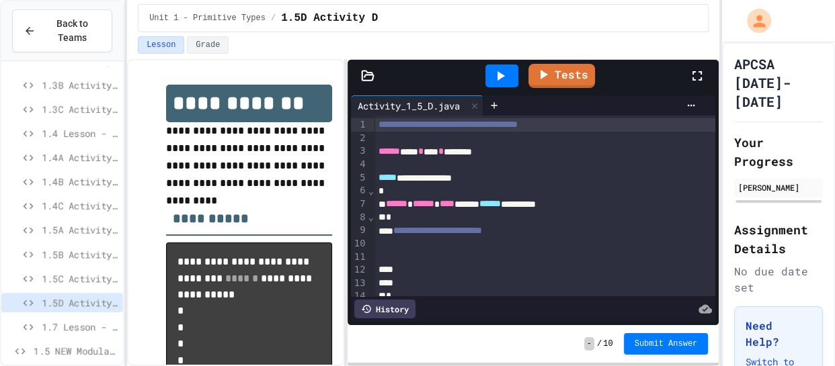
click at [445, 238] on div at bounding box center [544, 243] width 341 height 13
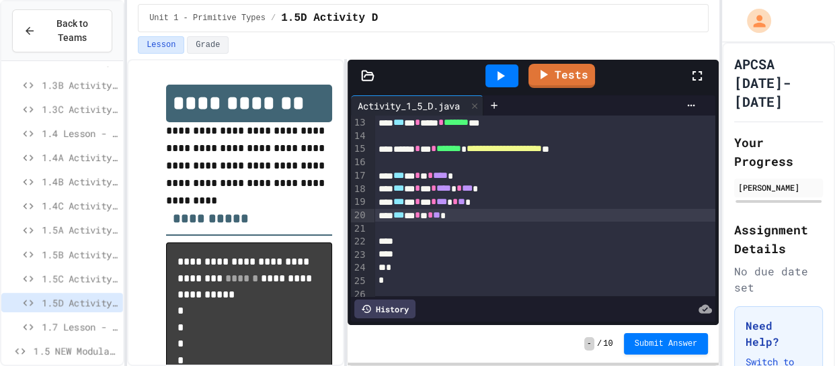
scroll to position [168, 0]
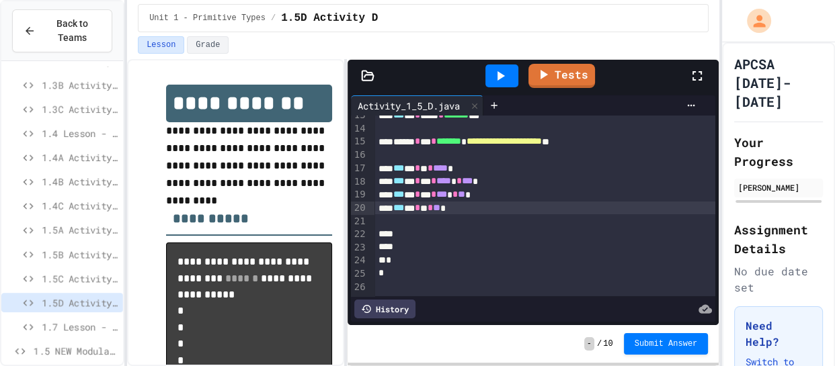
click at [450, 245] on div at bounding box center [544, 247] width 341 height 13
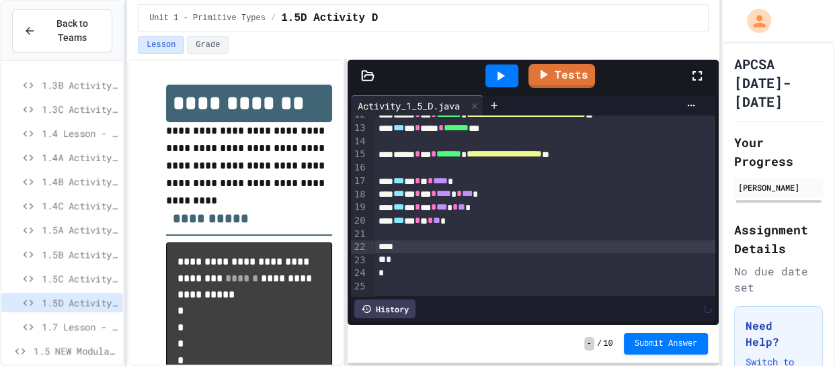
scroll to position [155, 0]
click at [578, 241] on div "****** * *** * ******* * *" at bounding box center [544, 247] width 341 height 13
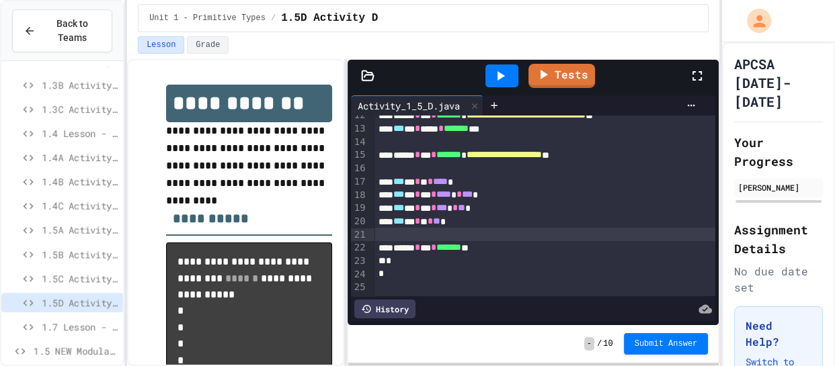
click at [511, 253] on div "****** * *** * ******* **" at bounding box center [544, 247] width 341 height 13
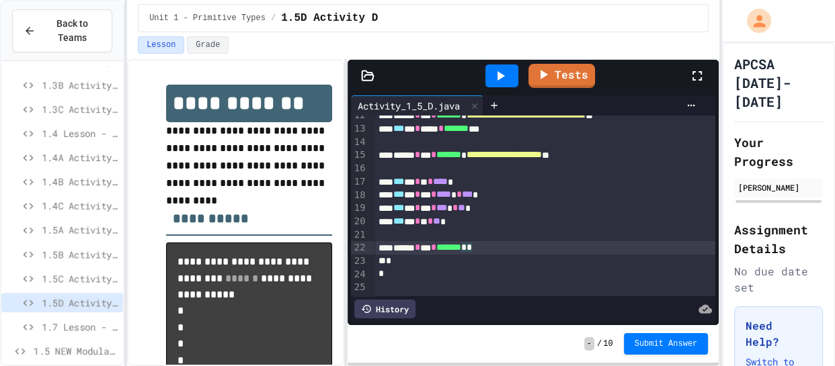
click at [472, 248] on span "*" at bounding box center [468, 247] width 5 height 9
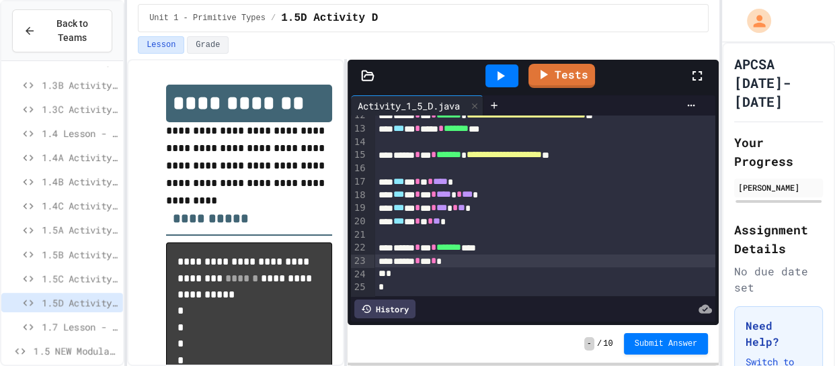
click at [63, 253] on span "1.5B Activity B" at bounding box center [80, 254] width 76 height 14
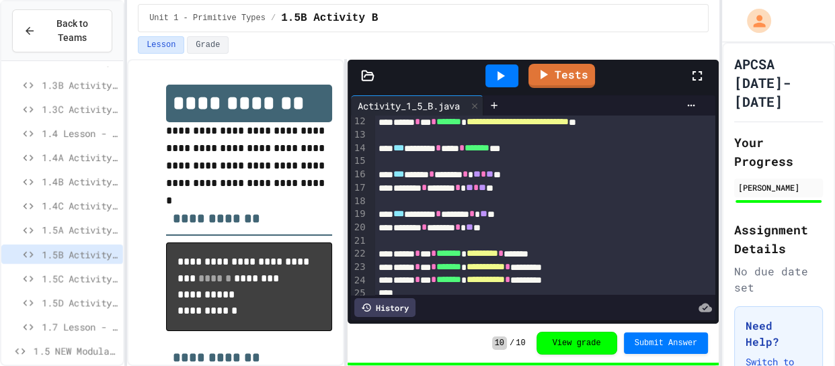
scroll to position [148, 0]
click at [450, 149] on div "*** ******* * **** * ******* ***" at bounding box center [544, 148] width 341 height 13
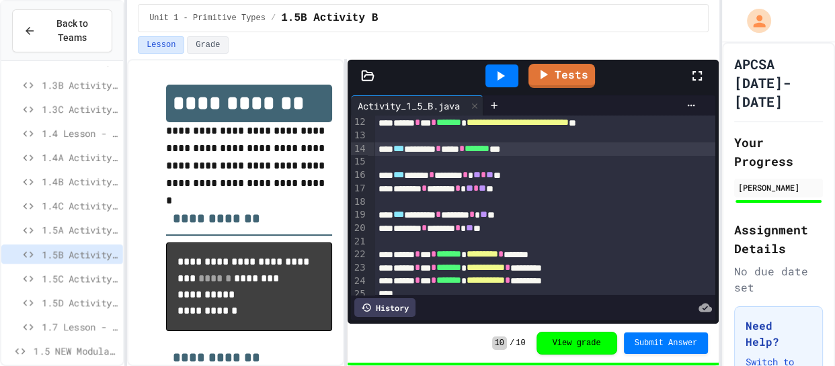
click at [450, 149] on div "*** ******* * **** * ******* ***" at bounding box center [544, 148] width 341 height 13
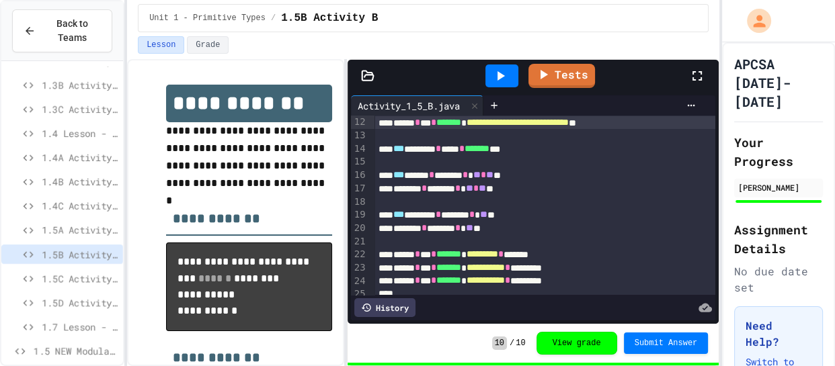
click at [102, 270] on div "1.5C Activity C" at bounding box center [62, 278] width 122 height 19
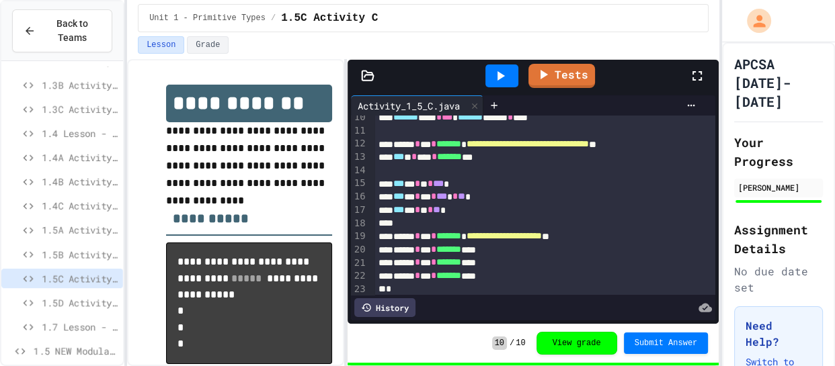
scroll to position [225, 0]
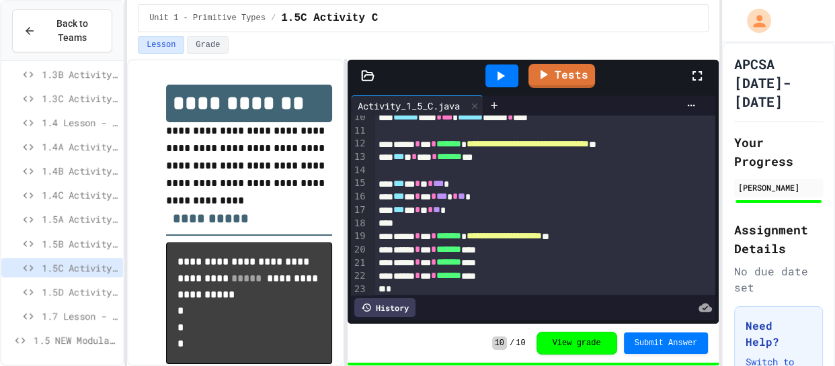
click at [61, 282] on div "1.5D Activity D" at bounding box center [62, 291] width 122 height 19
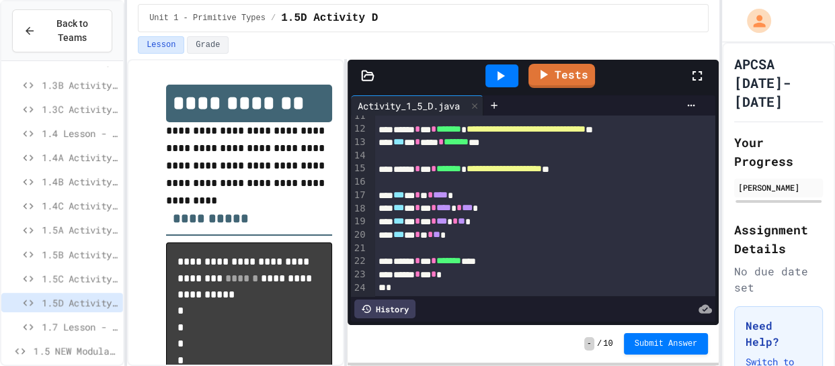
scroll to position [168, 0]
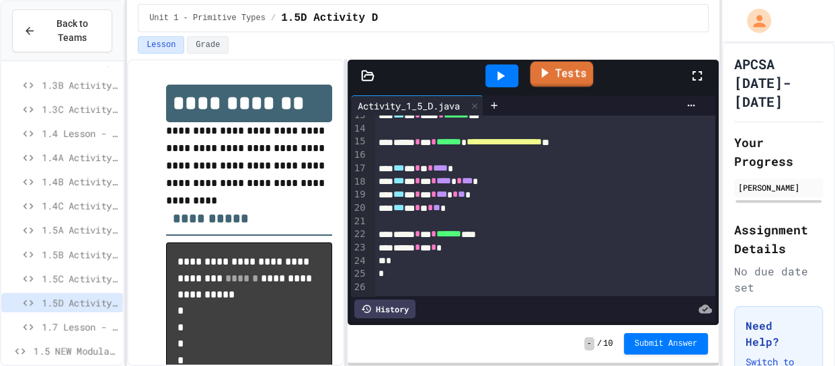
click at [541, 85] on link "Tests" at bounding box center [561, 75] width 63 height 26
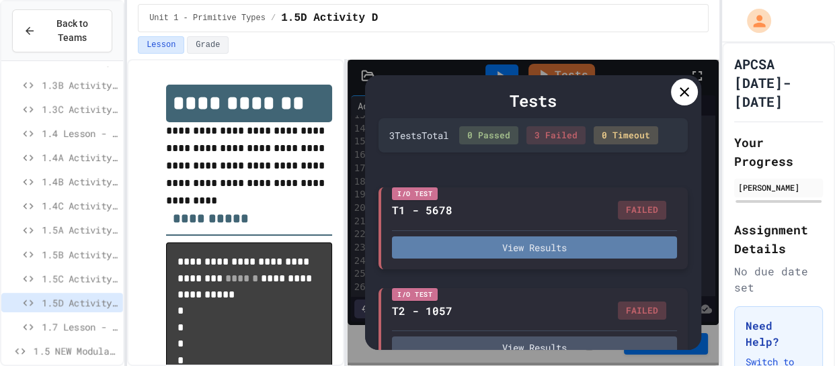
click at [583, 240] on button "View Results" at bounding box center [534, 248] width 285 height 22
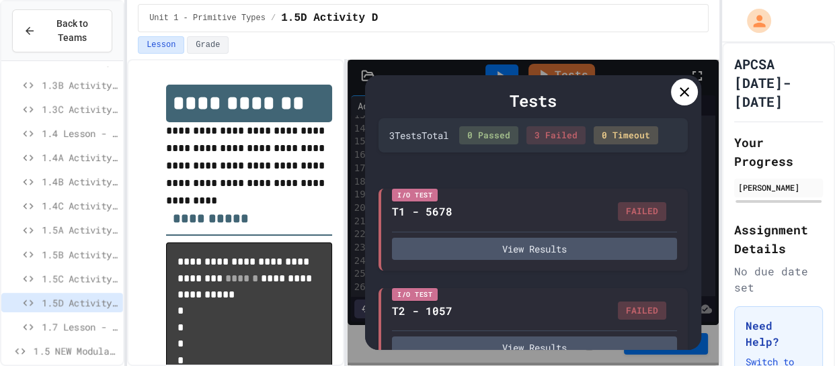
click at [685, 94] on icon at bounding box center [684, 92] width 16 height 16
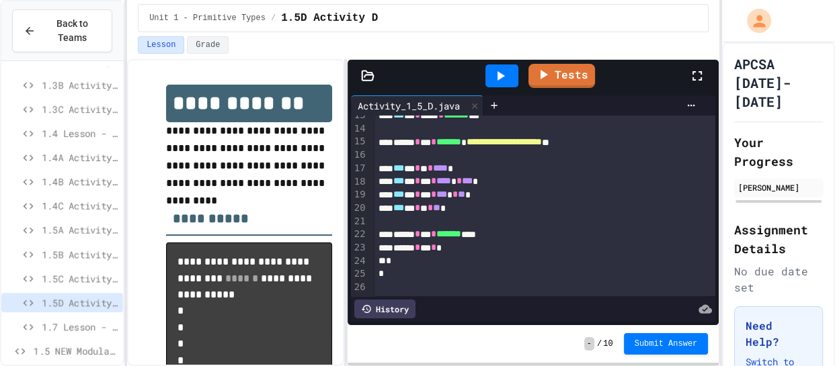
click at [511, 246] on div "****** * *** * *" at bounding box center [544, 247] width 341 height 13
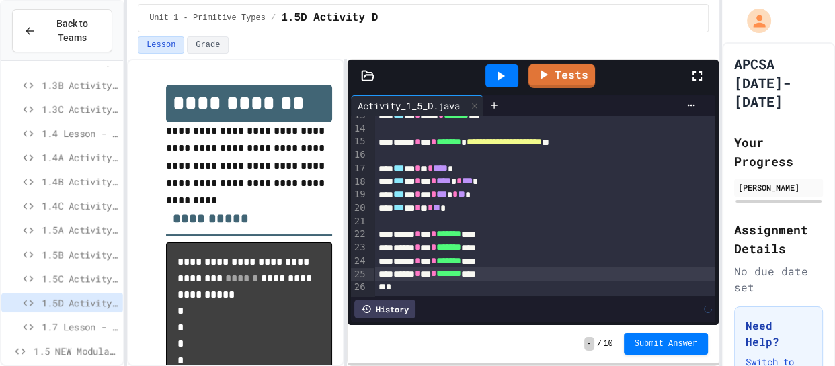
click at [578, 71] on link "Tests" at bounding box center [561, 76] width 67 height 24
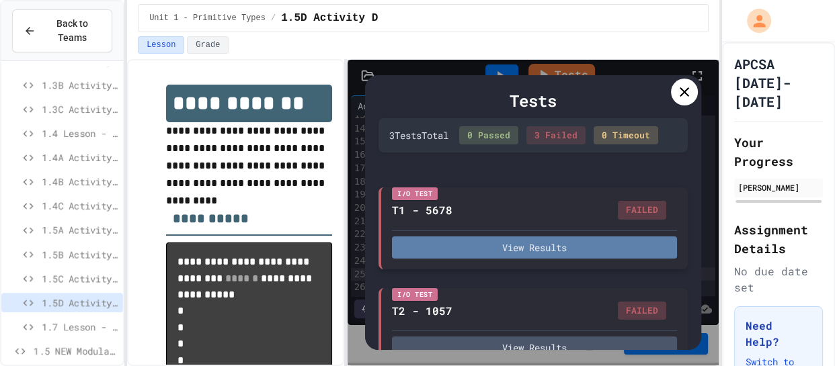
click at [528, 244] on button "View Results" at bounding box center [534, 248] width 285 height 22
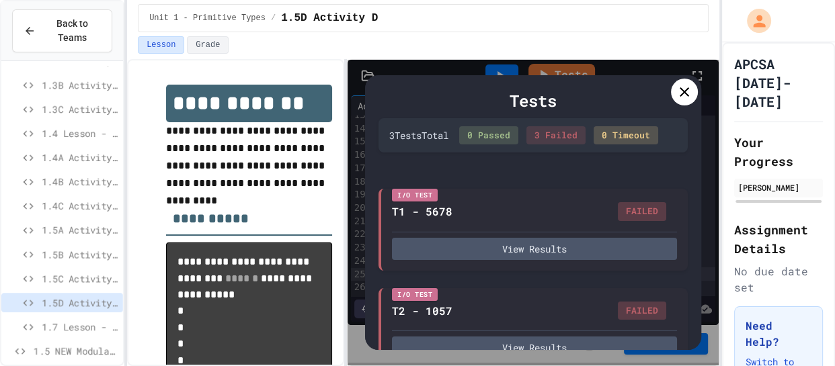
click at [689, 91] on icon at bounding box center [684, 92] width 16 height 16
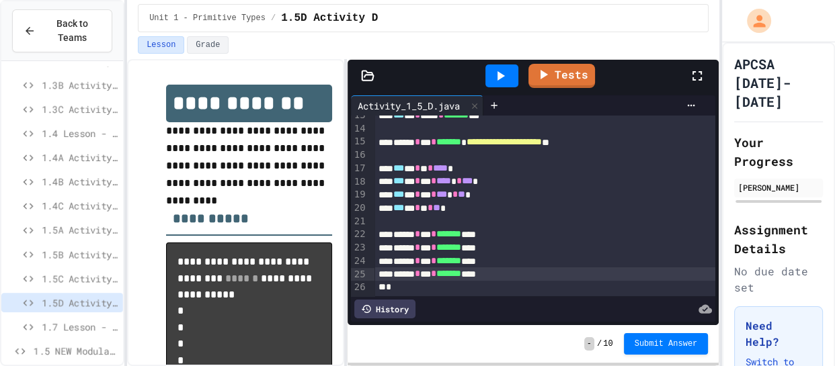
click at [508, 235] on div "****** * *** * ******* ****" at bounding box center [544, 234] width 341 height 13
click at [544, 79] on icon at bounding box center [544, 73] width 15 height 17
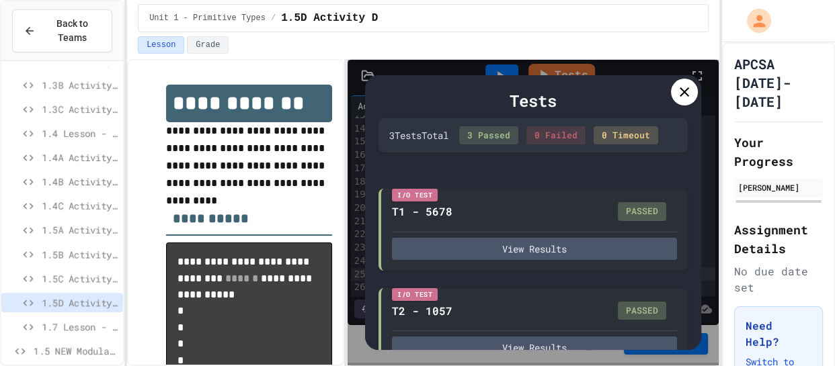
click at [685, 92] on icon at bounding box center [683, 91] width 9 height 9
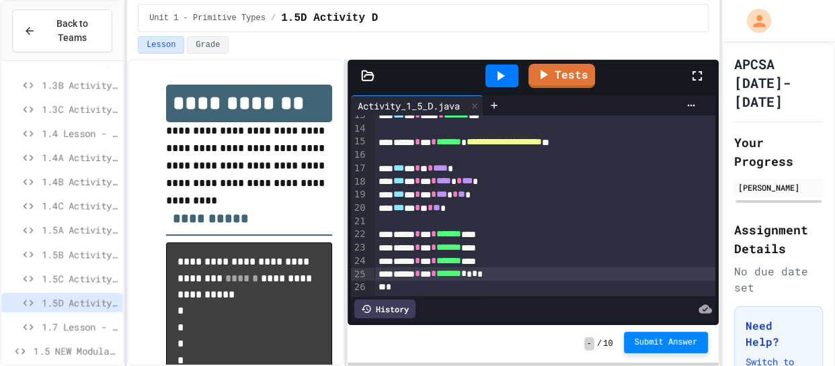
click at [647, 343] on span "Submit Answer" at bounding box center [665, 342] width 63 height 11
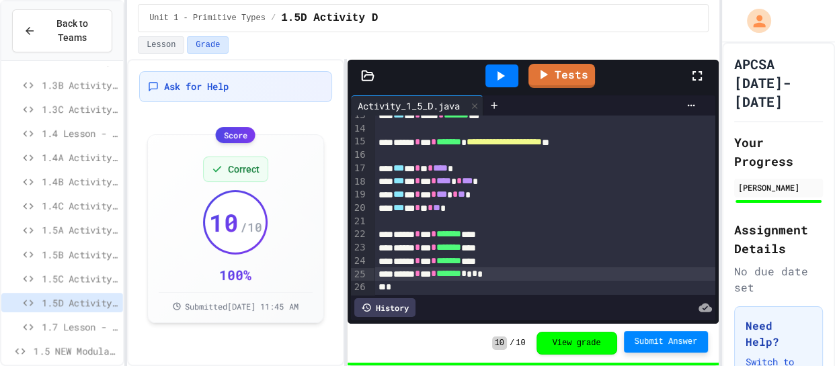
click at [73, 272] on span "1.5C Activity C" at bounding box center [80, 279] width 76 height 14
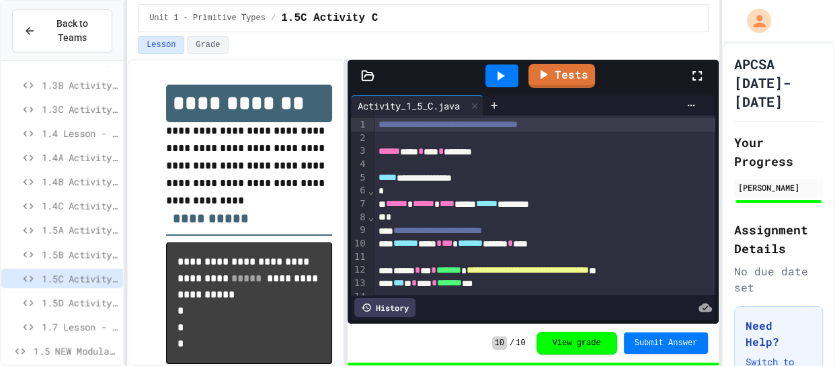
click at [95, 241] on div "1.5A Activity A" at bounding box center [62, 232] width 122 height 24
click at [89, 254] on span "1.5B Activity B" at bounding box center [80, 254] width 76 height 14
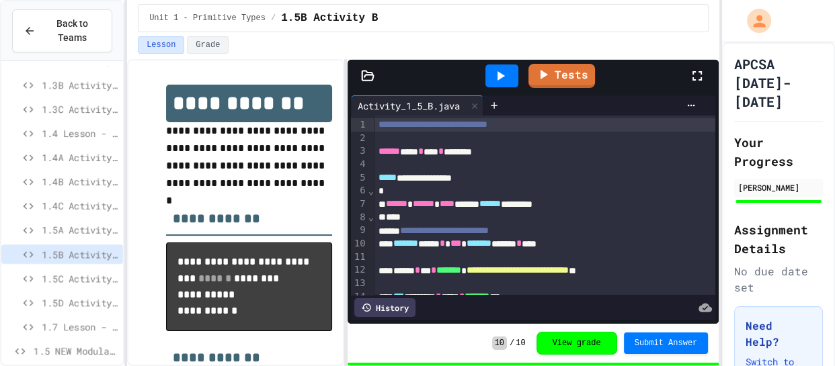
click at [94, 231] on span "1.5A Activity A" at bounding box center [80, 230] width 76 height 14
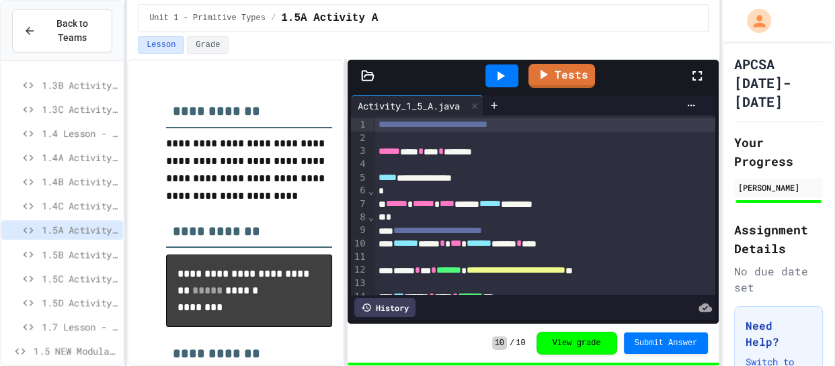
scroll to position [225, 0]
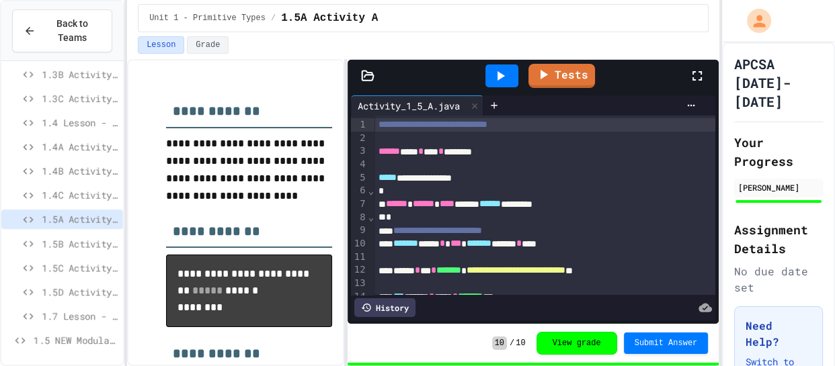
click at [79, 292] on span "1.5D Activity D" at bounding box center [80, 292] width 76 height 14
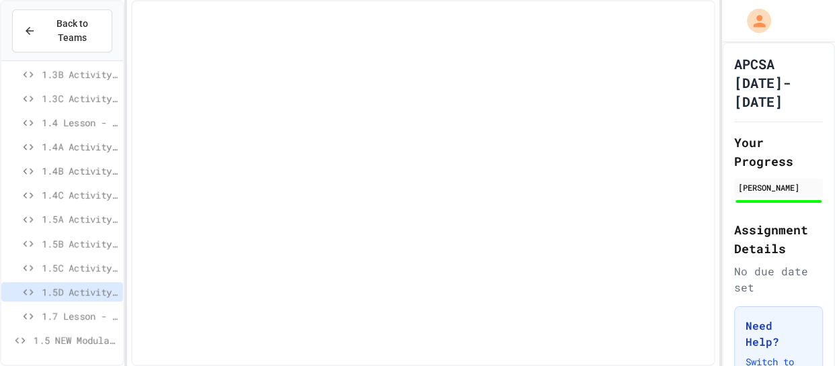
scroll to position [214, 0]
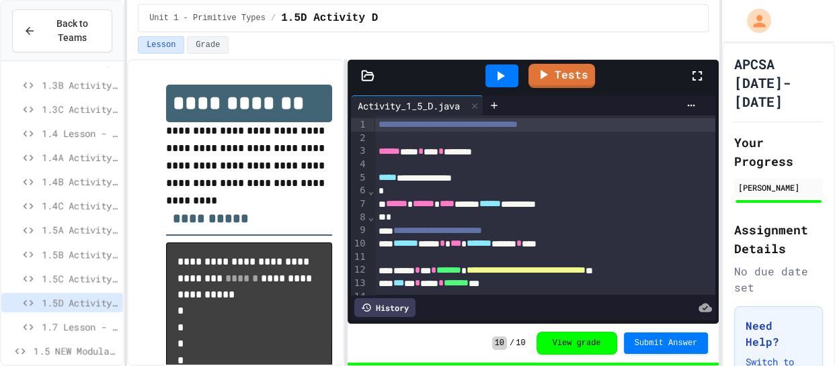
click at [72, 238] on div "1.5A Activity A" at bounding box center [62, 229] width 122 height 19
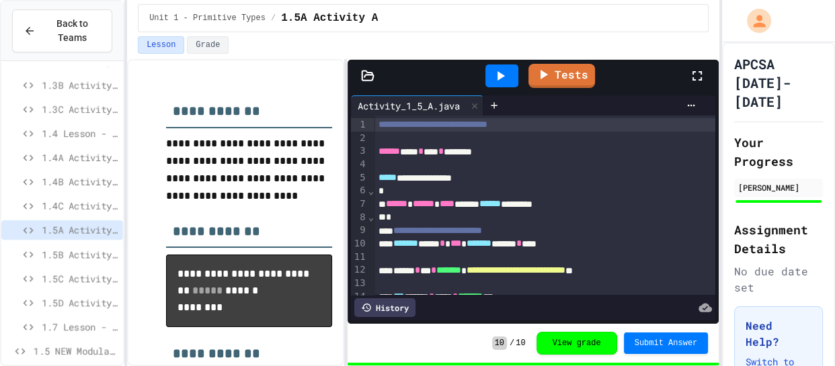
scroll to position [116, 0]
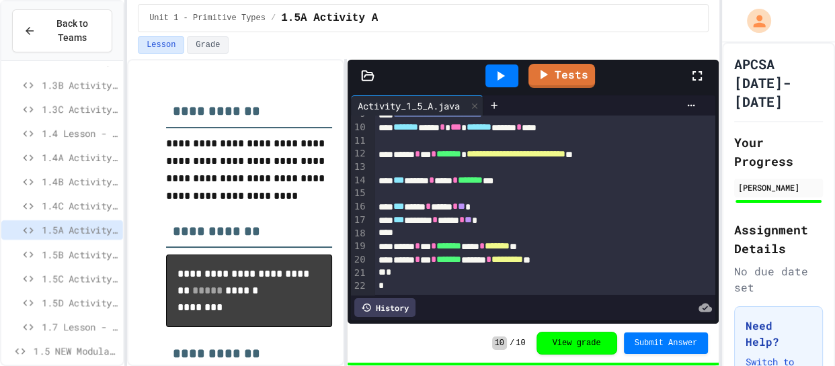
click at [403, 39] on div "Lesson Grade" at bounding box center [423, 44] width 571 height 17
click at [79, 304] on span "1.5D Activity D" at bounding box center [80, 303] width 76 height 14
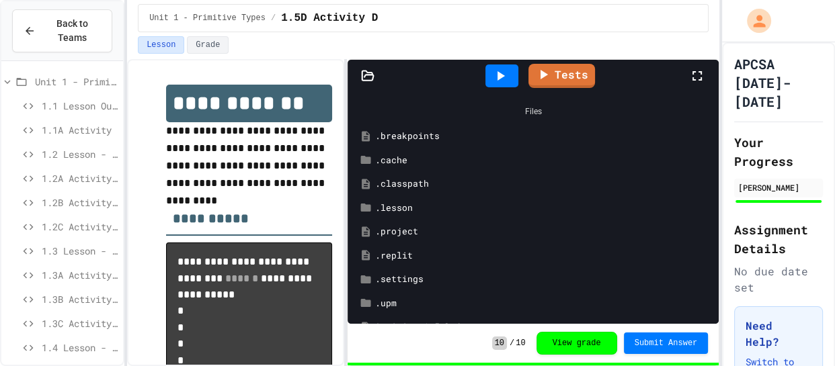
scroll to position [225, 0]
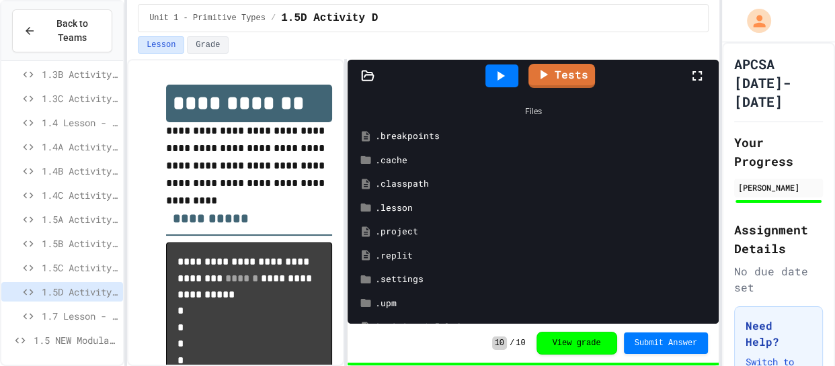
click at [60, 249] on span "1.5B Activity B" at bounding box center [80, 244] width 76 height 14
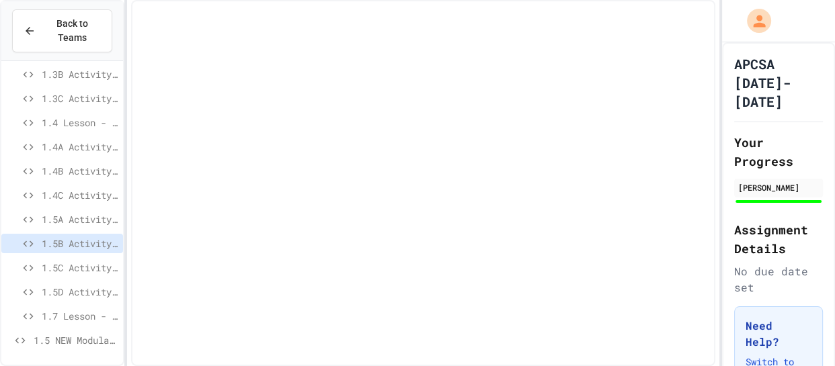
scroll to position [214, 0]
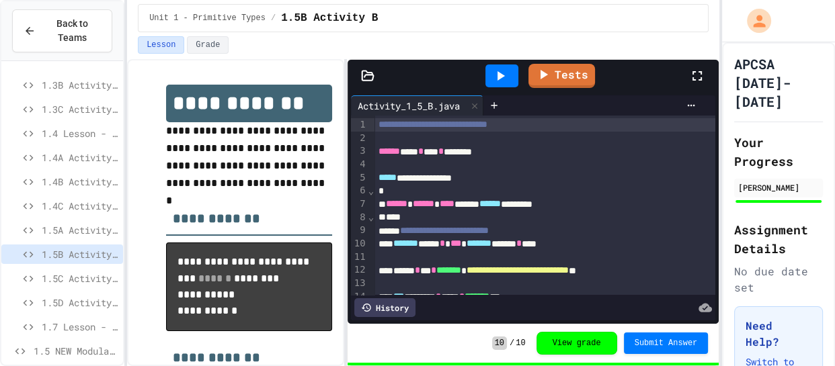
click at [66, 272] on span "1.5C Activity C" at bounding box center [80, 279] width 76 height 14
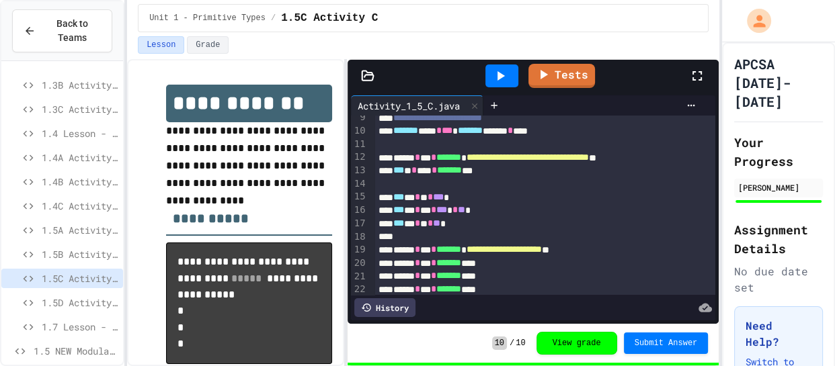
scroll to position [114, 0]
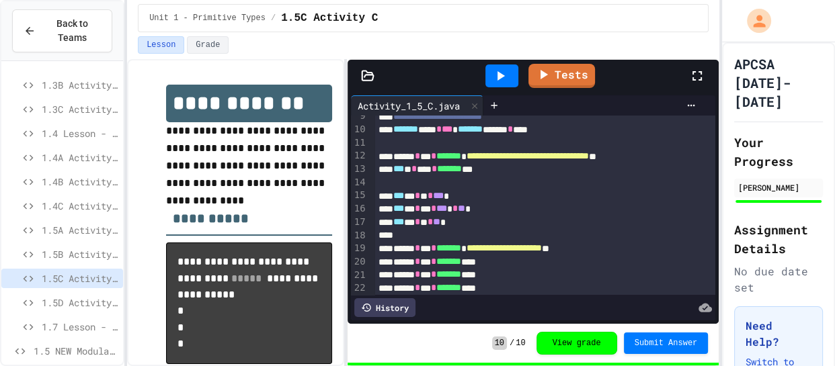
click at [58, 259] on span "1.5B Activity B" at bounding box center [80, 254] width 76 height 14
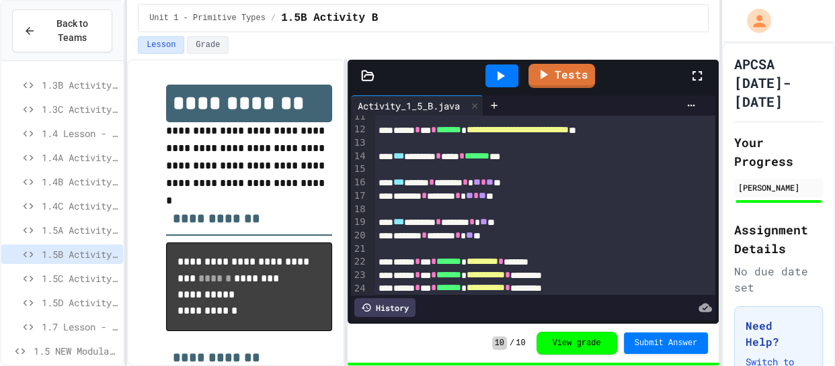
scroll to position [141, 0]
